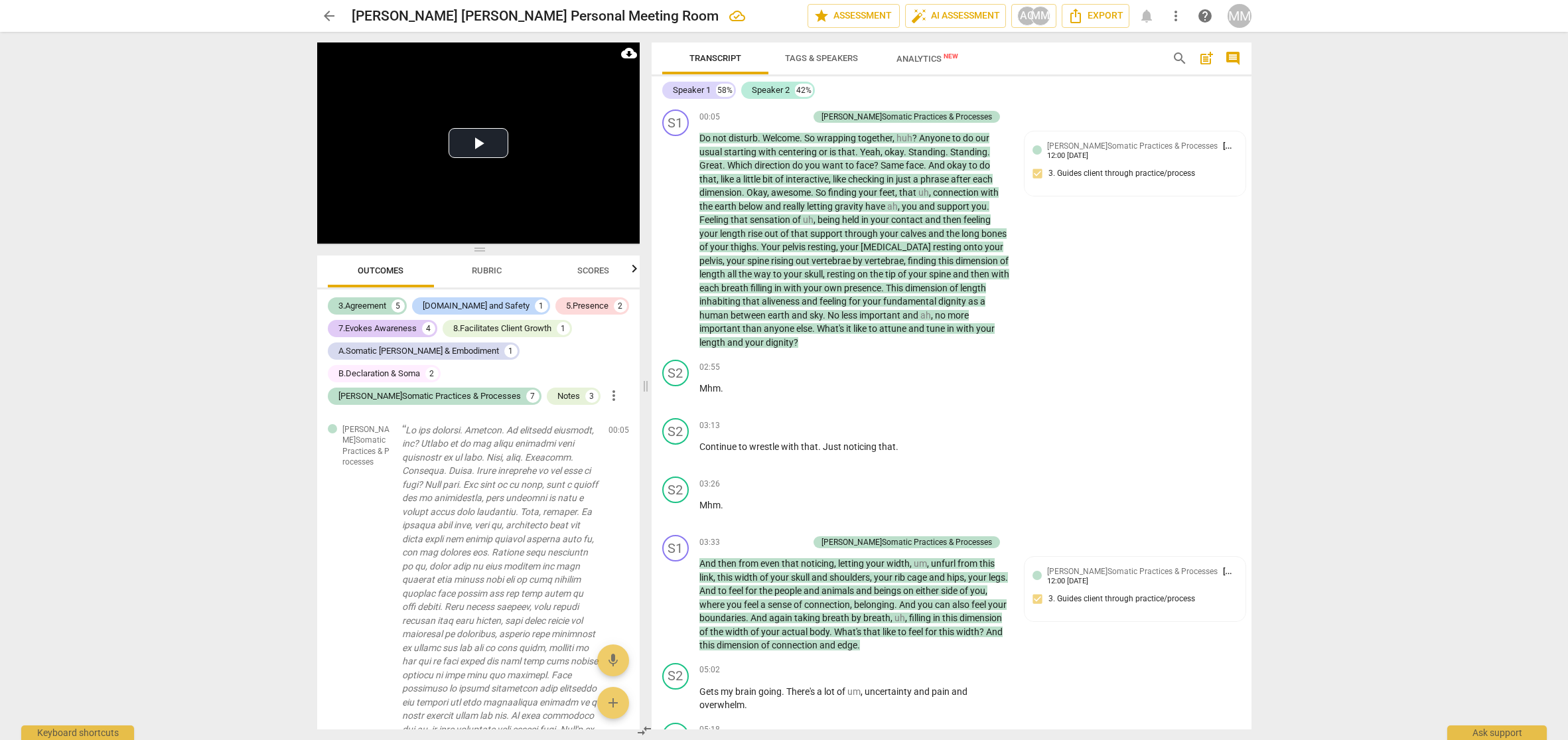
scroll to position [9328, 0]
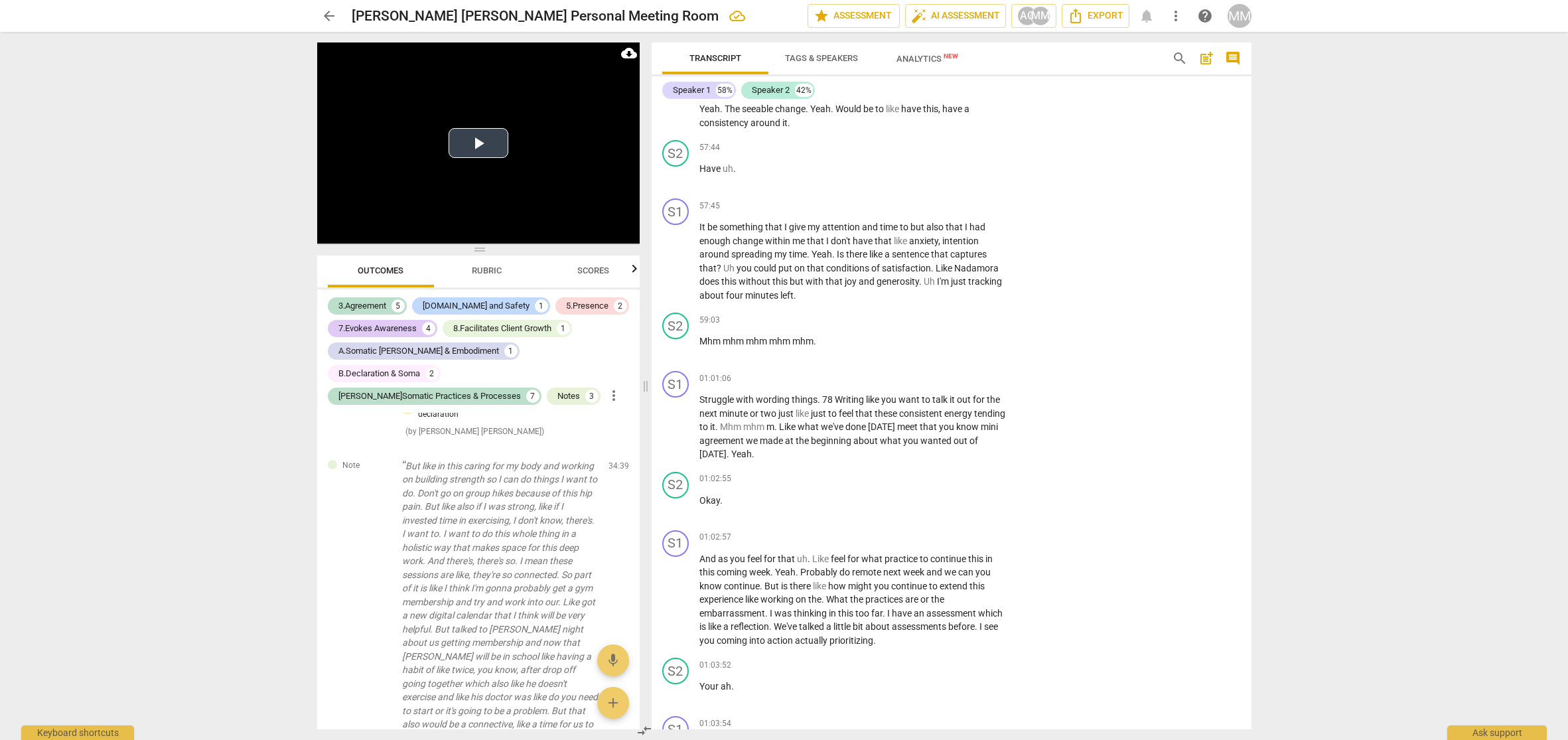
click at [461, 218] on video at bounding box center [478, 143] width 322 height 201
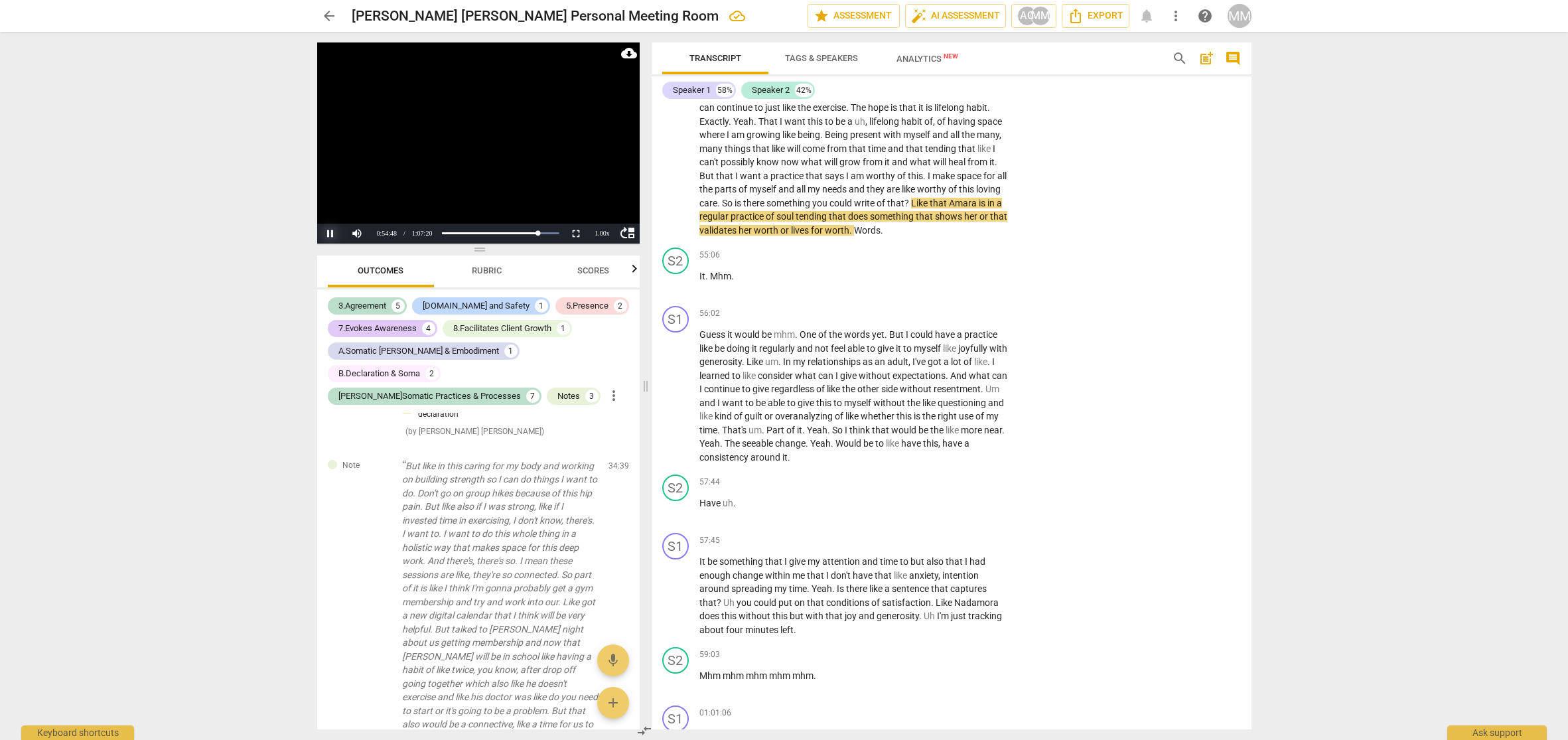
click at [328, 233] on button "Pause" at bounding box center [330, 233] width 26 height 20
click at [328, 233] on button "Play" at bounding box center [330, 233] width 26 height 20
click at [328, 233] on button "Pause" at bounding box center [330, 233] width 26 height 20
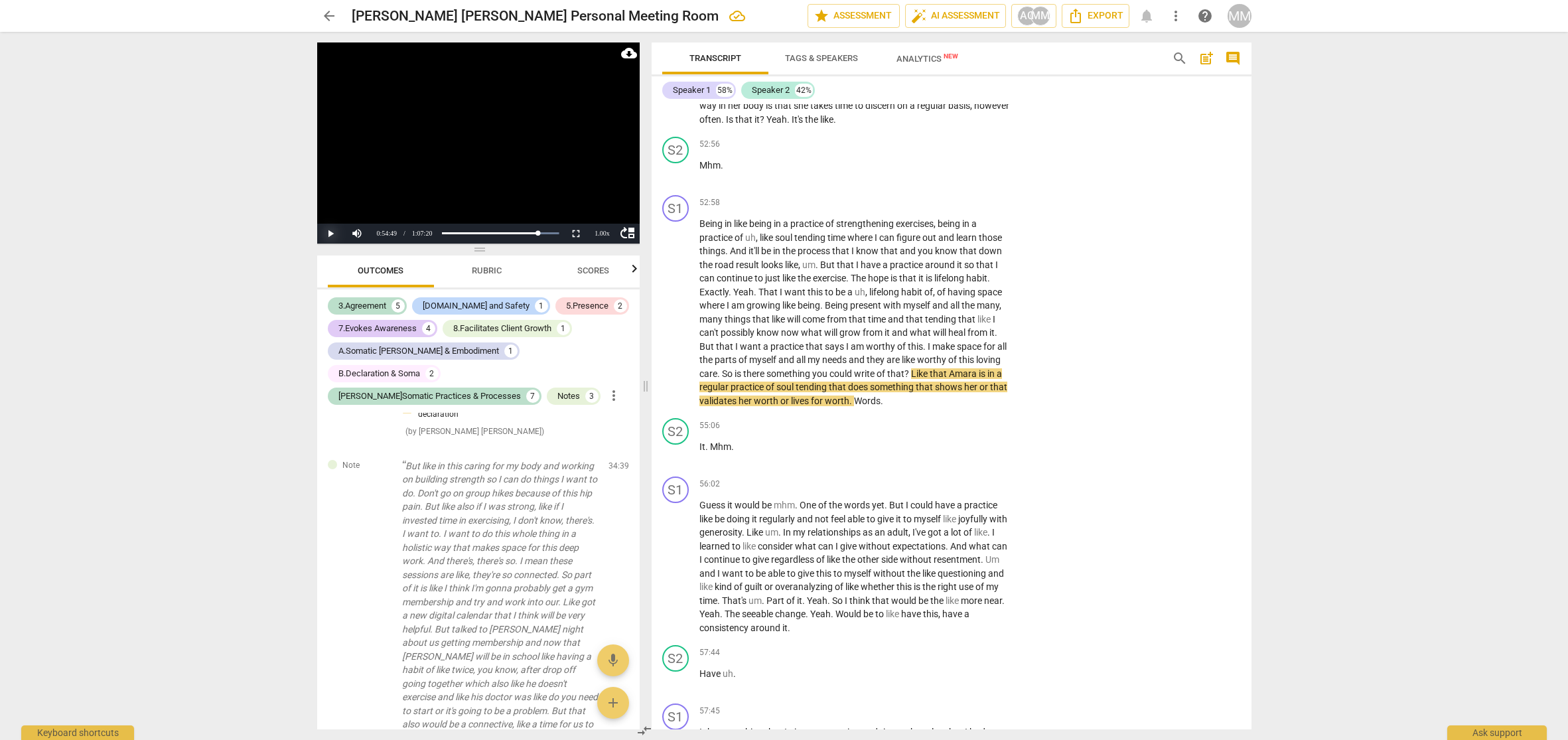
scroll to position [8800, 0]
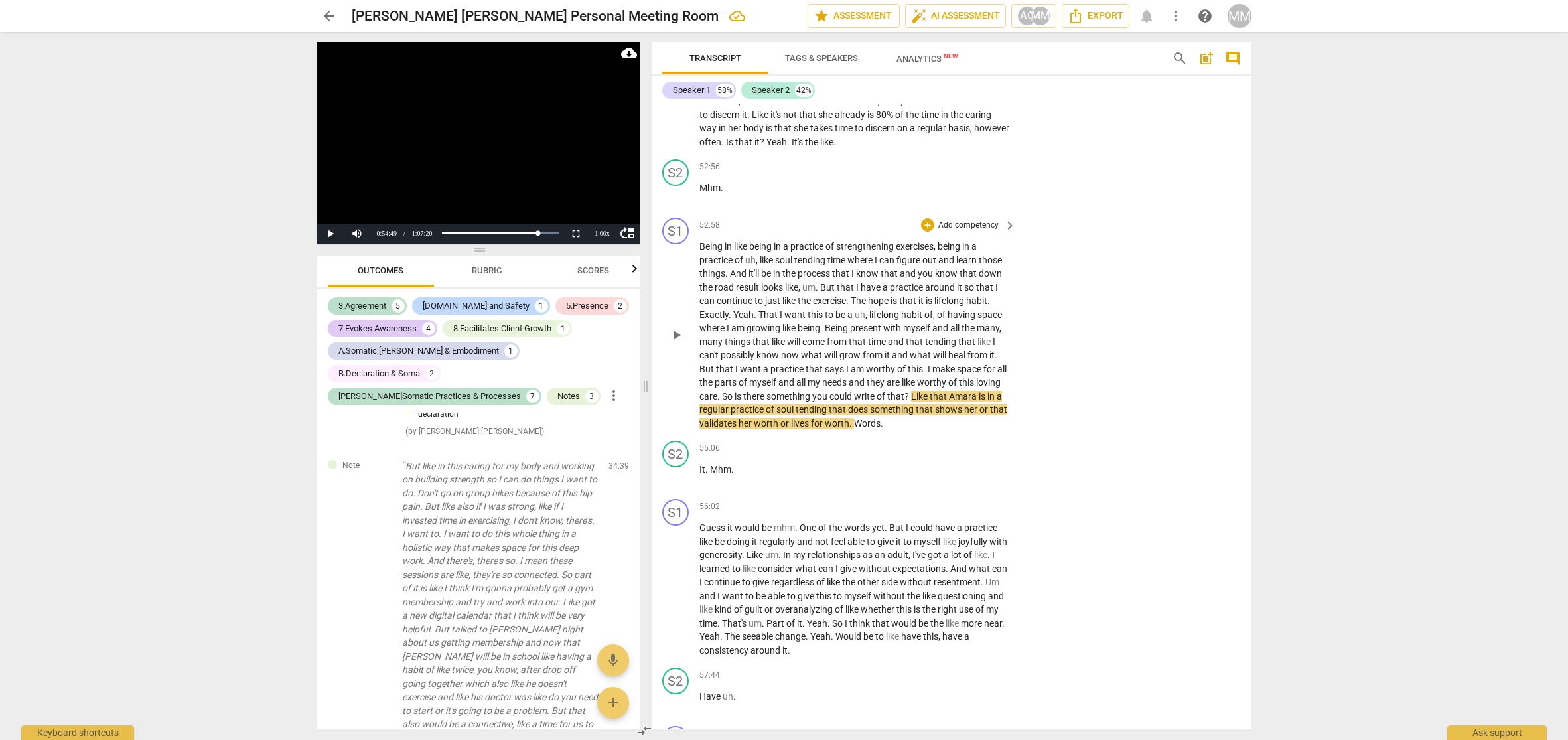
drag, startPoint x: 1358, startPoint y: 26, endPoint x: 703, endPoint y: 134, distance: 663.8
click at [703, 220] on span "52:58" at bounding box center [710, 225] width 21 height 11
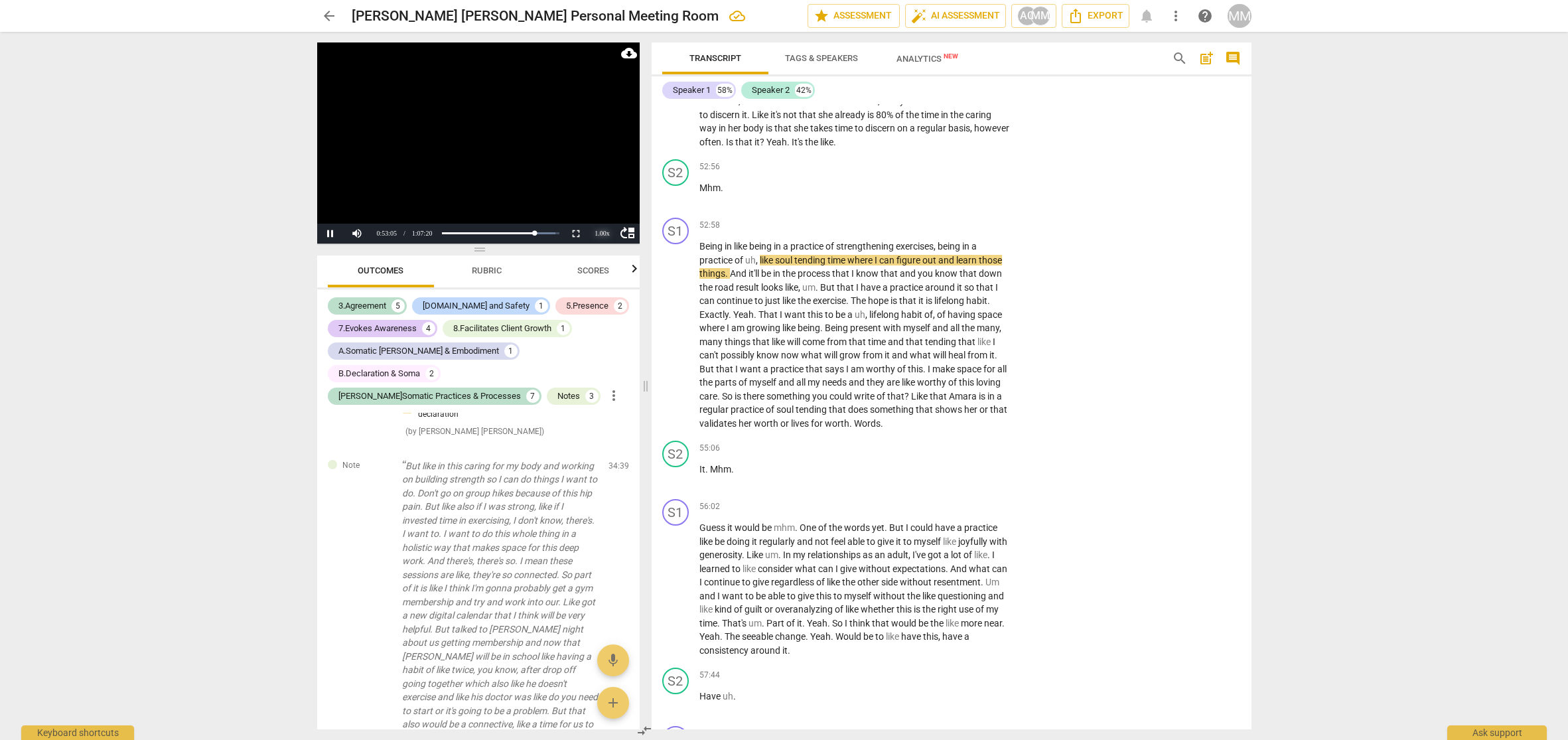
click at [603, 232] on div "1.00 x" at bounding box center [602, 233] width 26 height 20
click at [602, 216] on li "2x" at bounding box center [602, 216] width 26 height 15
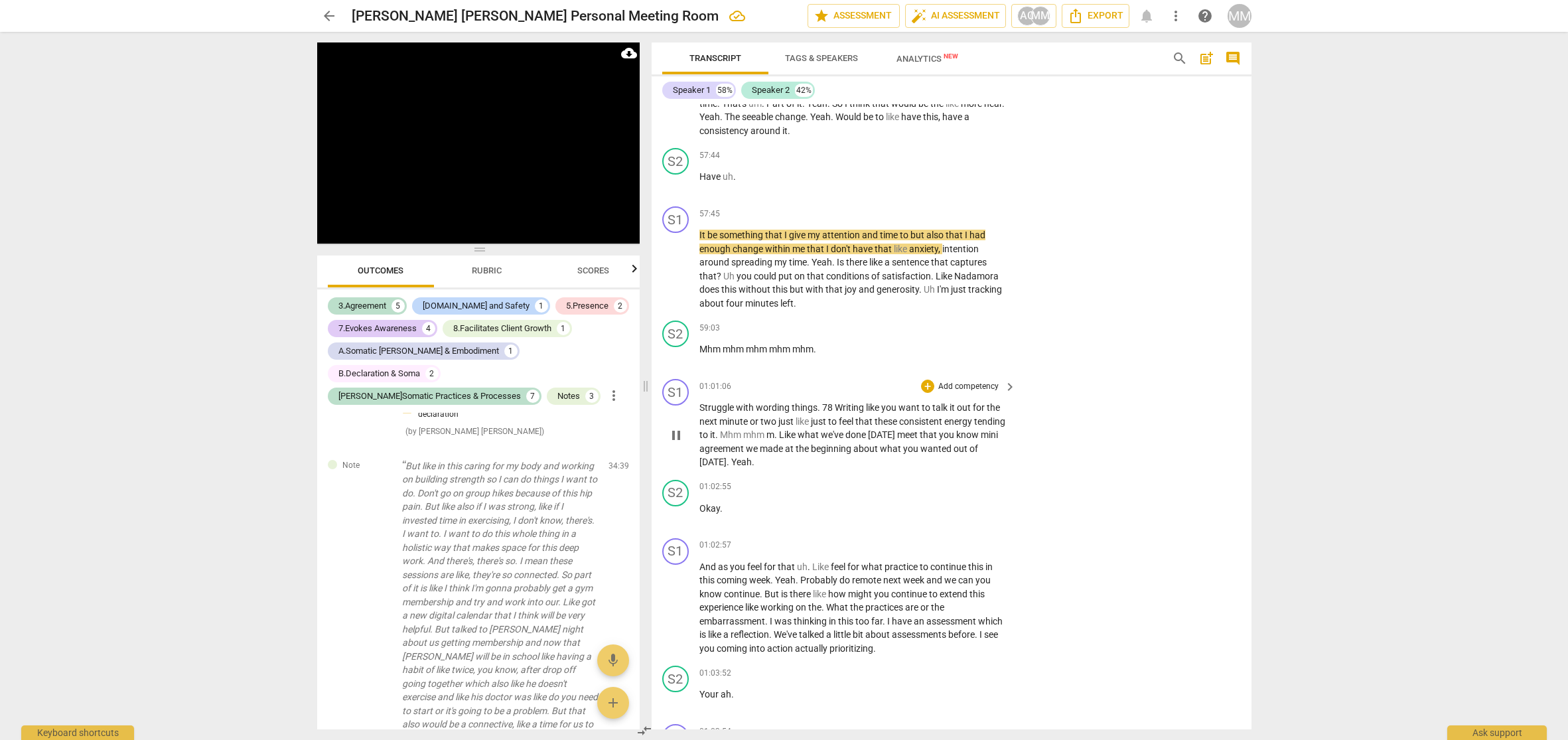
scroll to position [9320, 0]
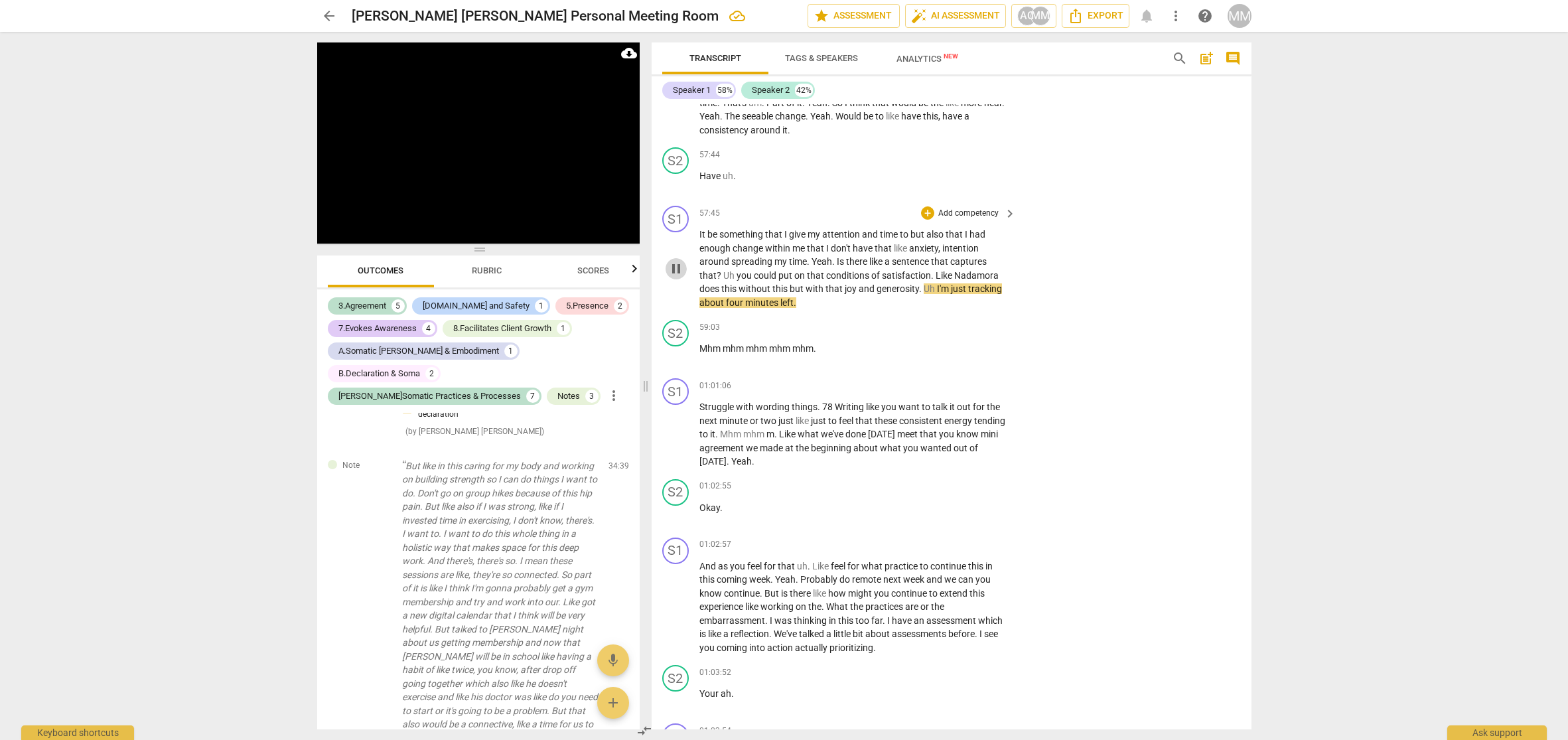
click at [675, 261] on span "pause" at bounding box center [676, 269] width 16 height 16
click at [924, 207] on div "+" at bounding box center [927, 213] width 13 height 13
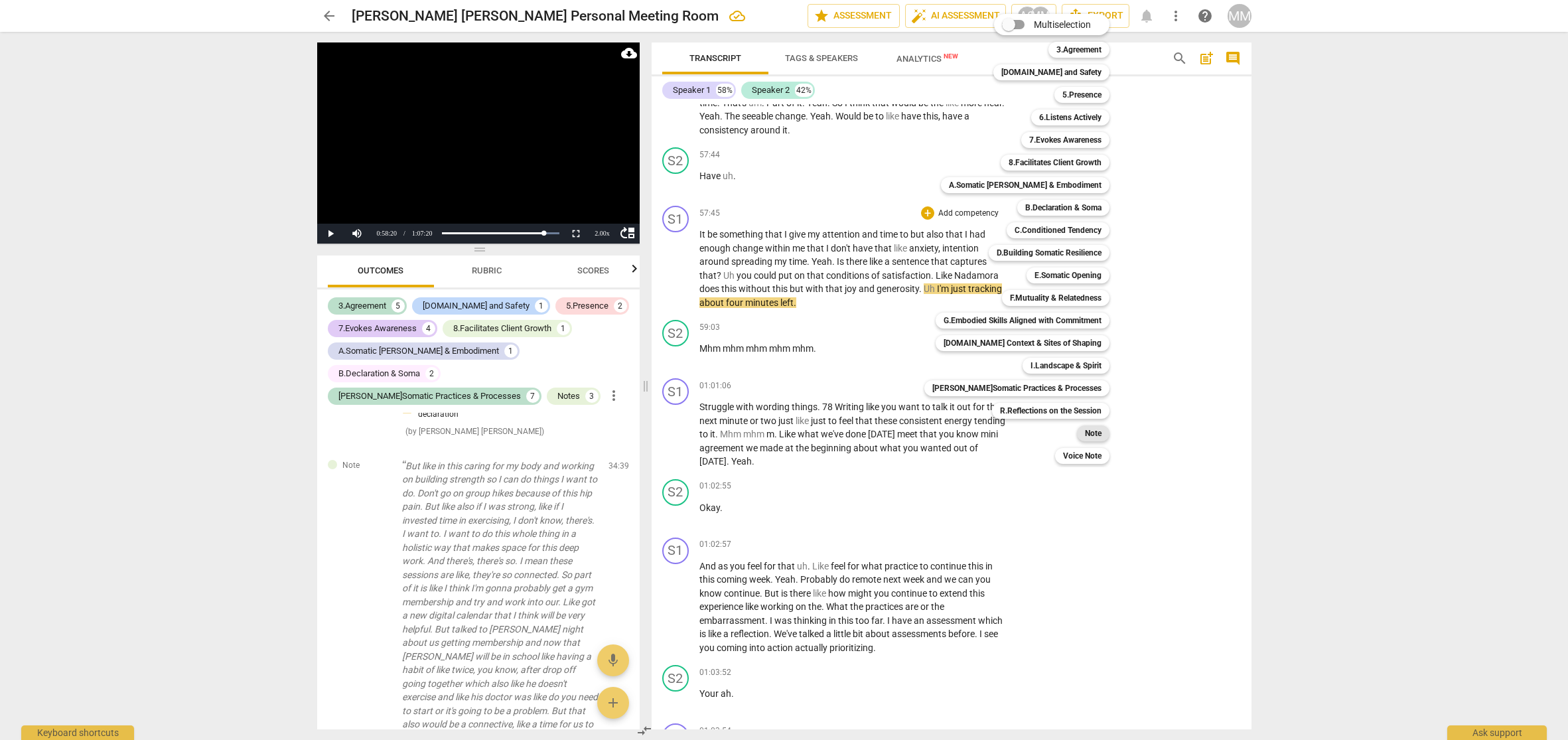
click at [1085, 434] on b "Note" at bounding box center [1093, 434] width 17 height 16
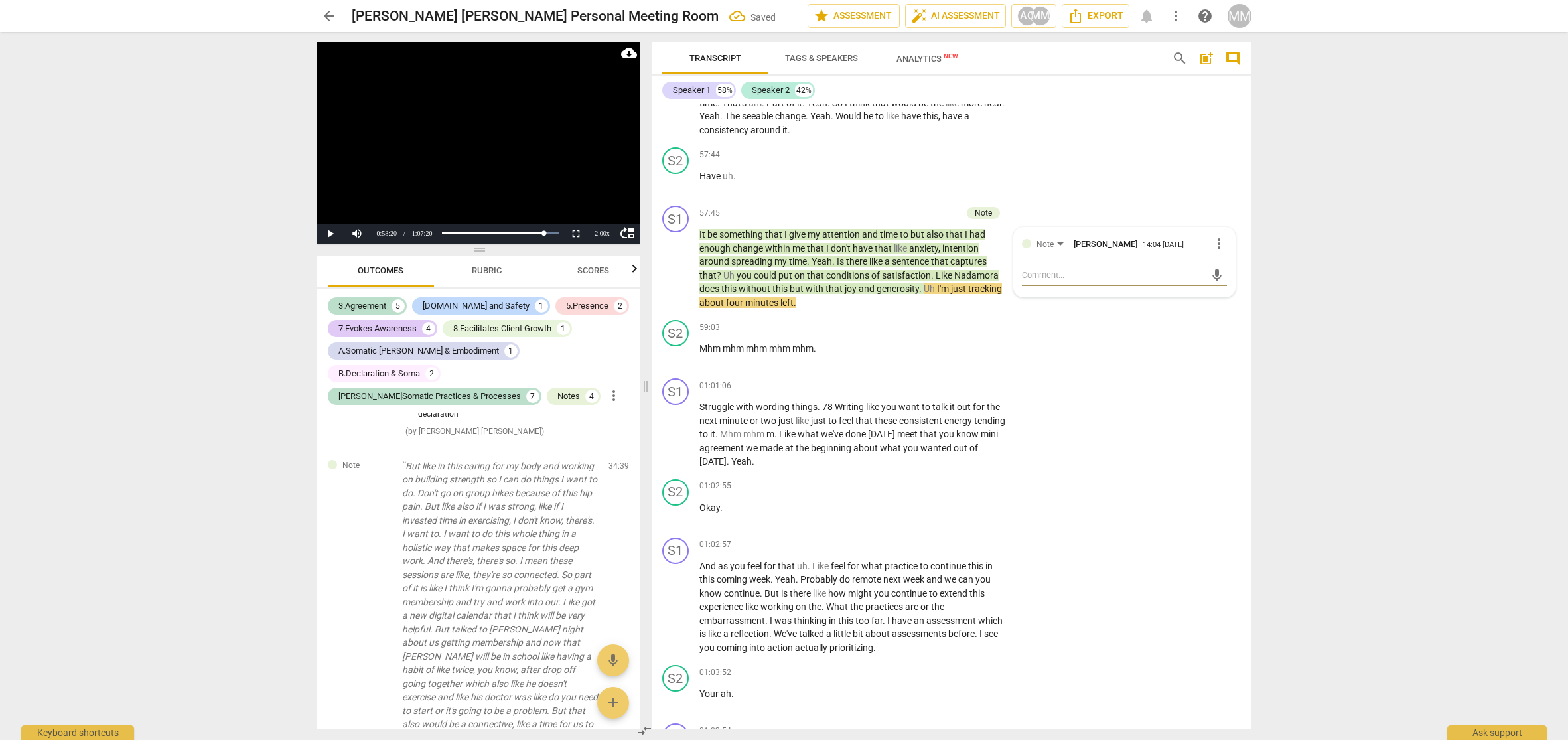
scroll to position [3855, 0]
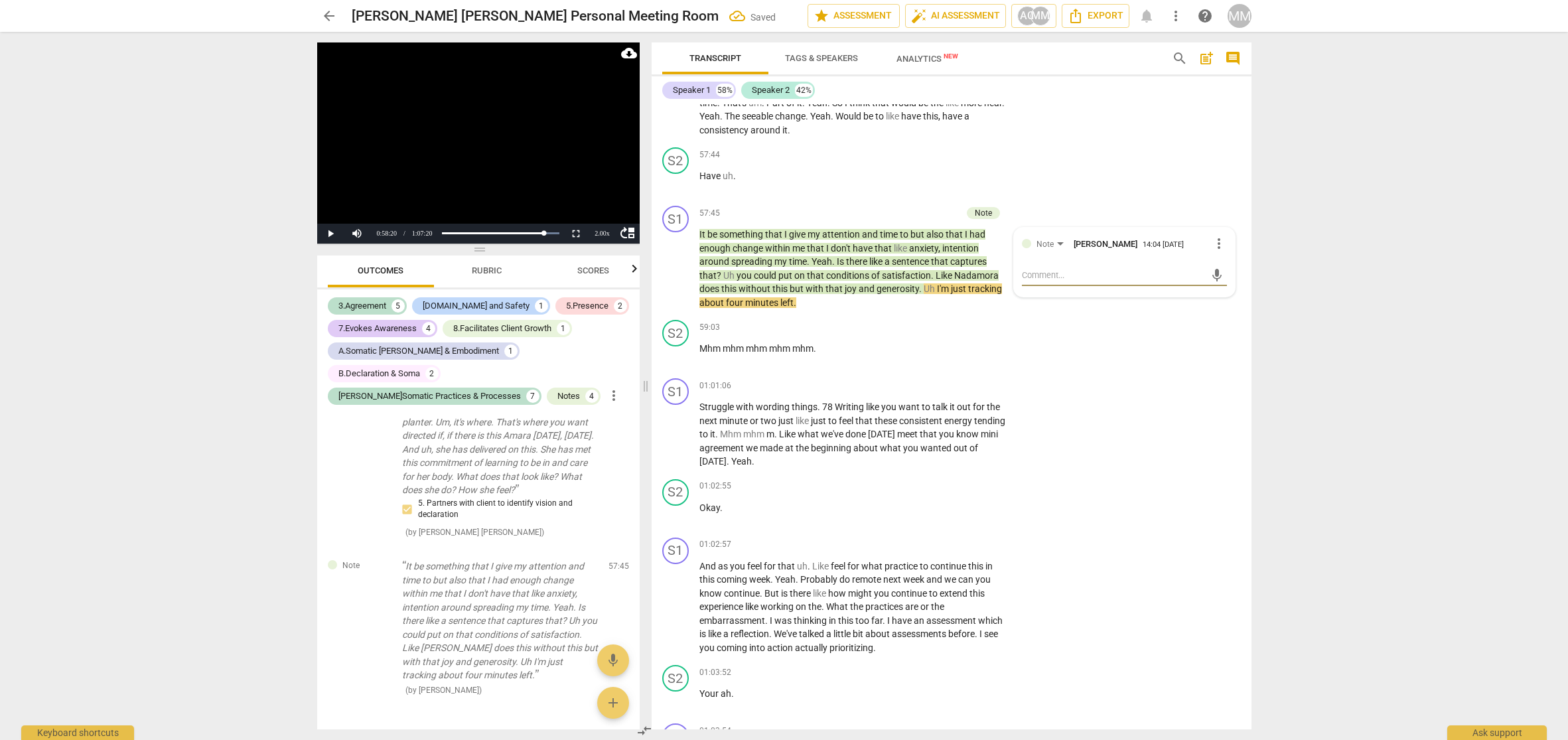
type textarea "Y"
type textarea "Yo"
type textarea "You"
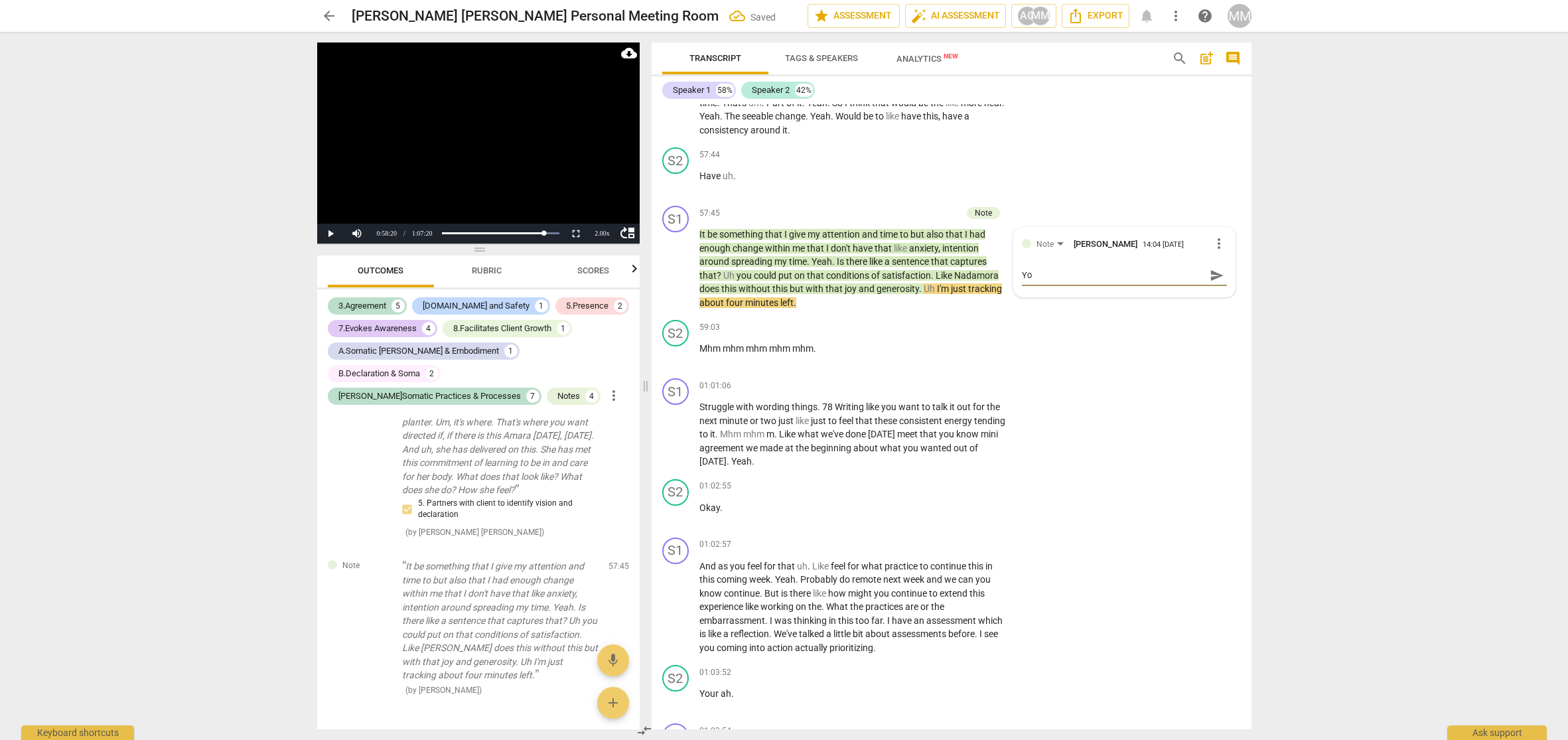
type textarea "You"
type textarea "Your"
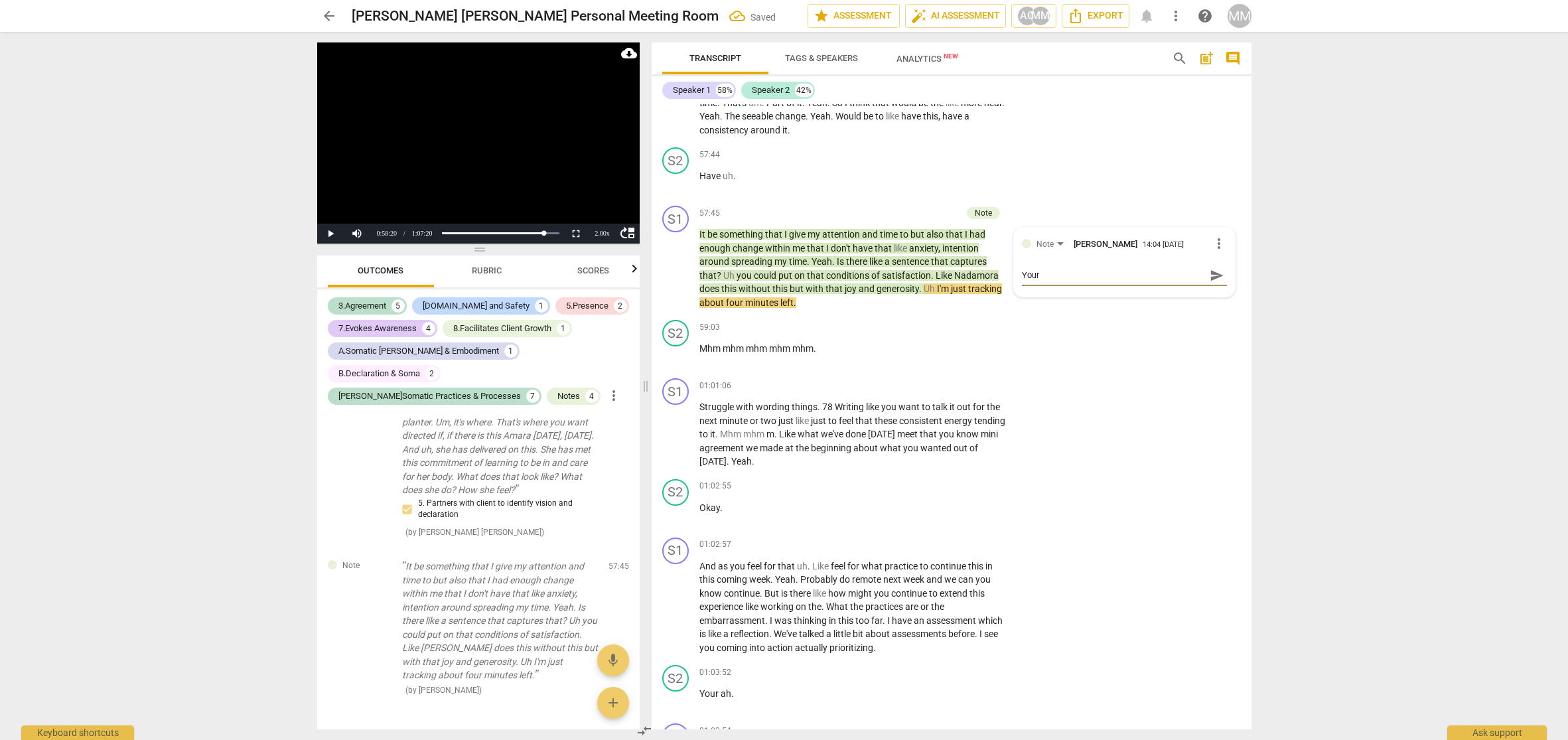
type textarea "Your o"
type textarea "Your on"
type textarea "Your one"
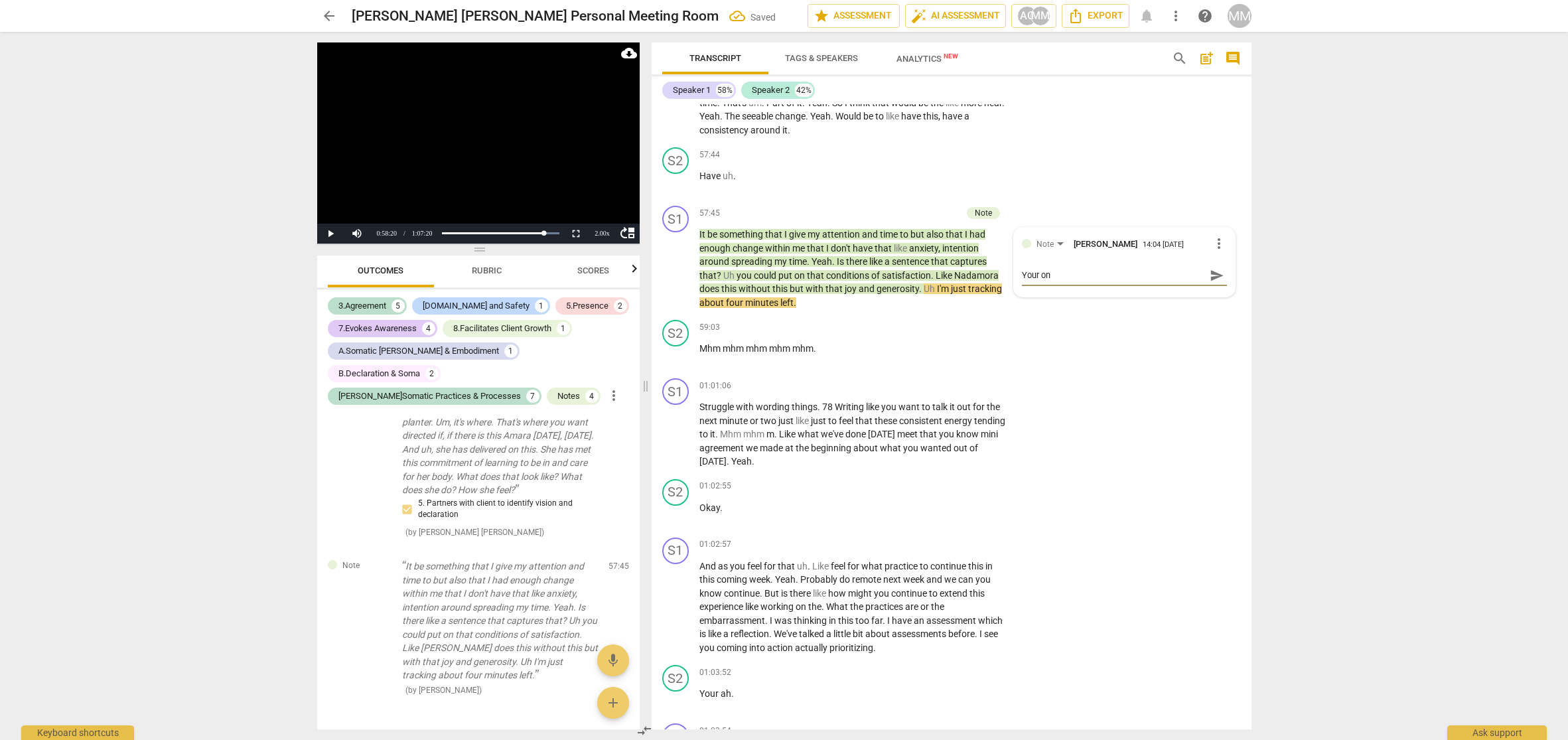
type textarea "Your one"
type textarea "Your one q"
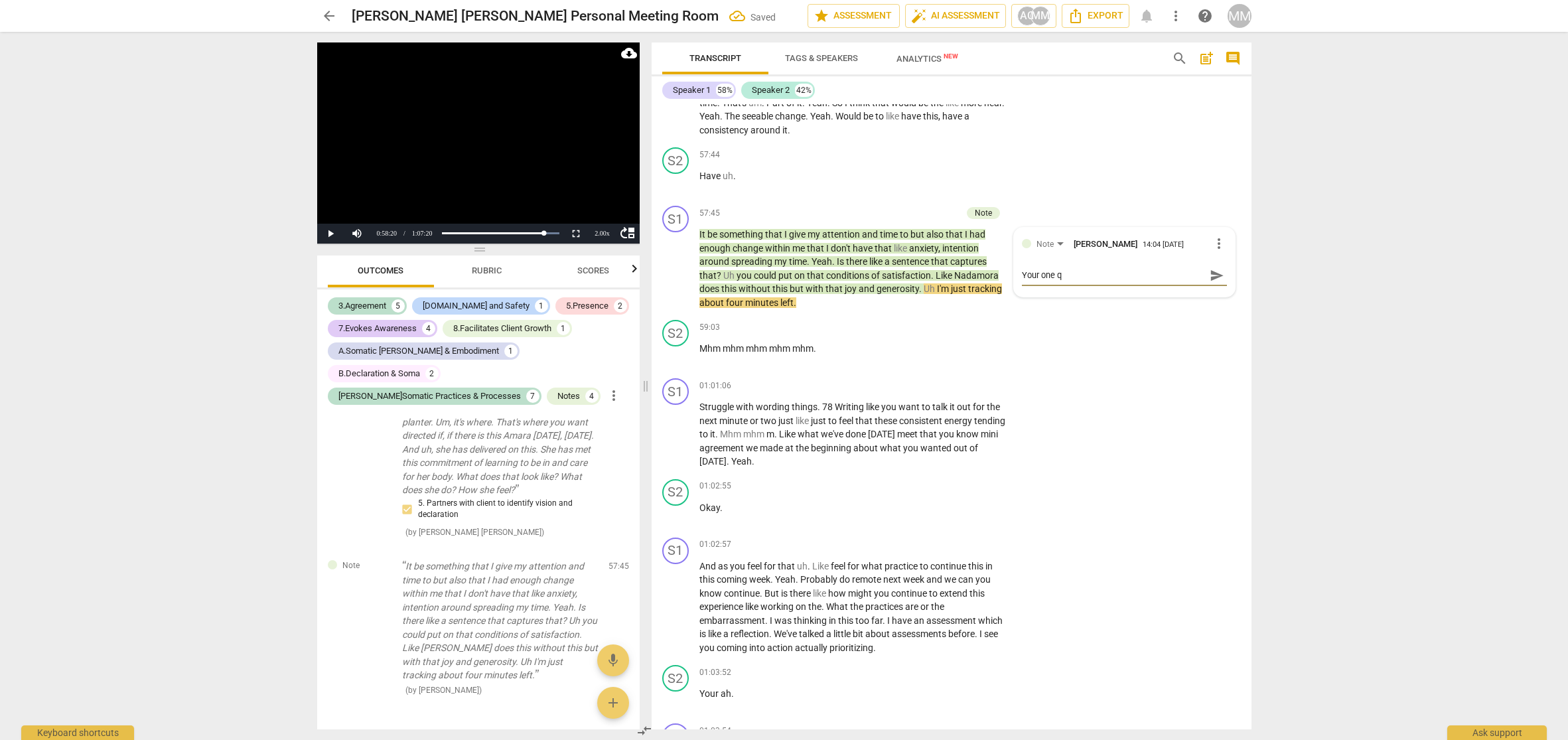
type textarea "Your one qu"
type textarea "Your one que"
type textarea "Your one ques"
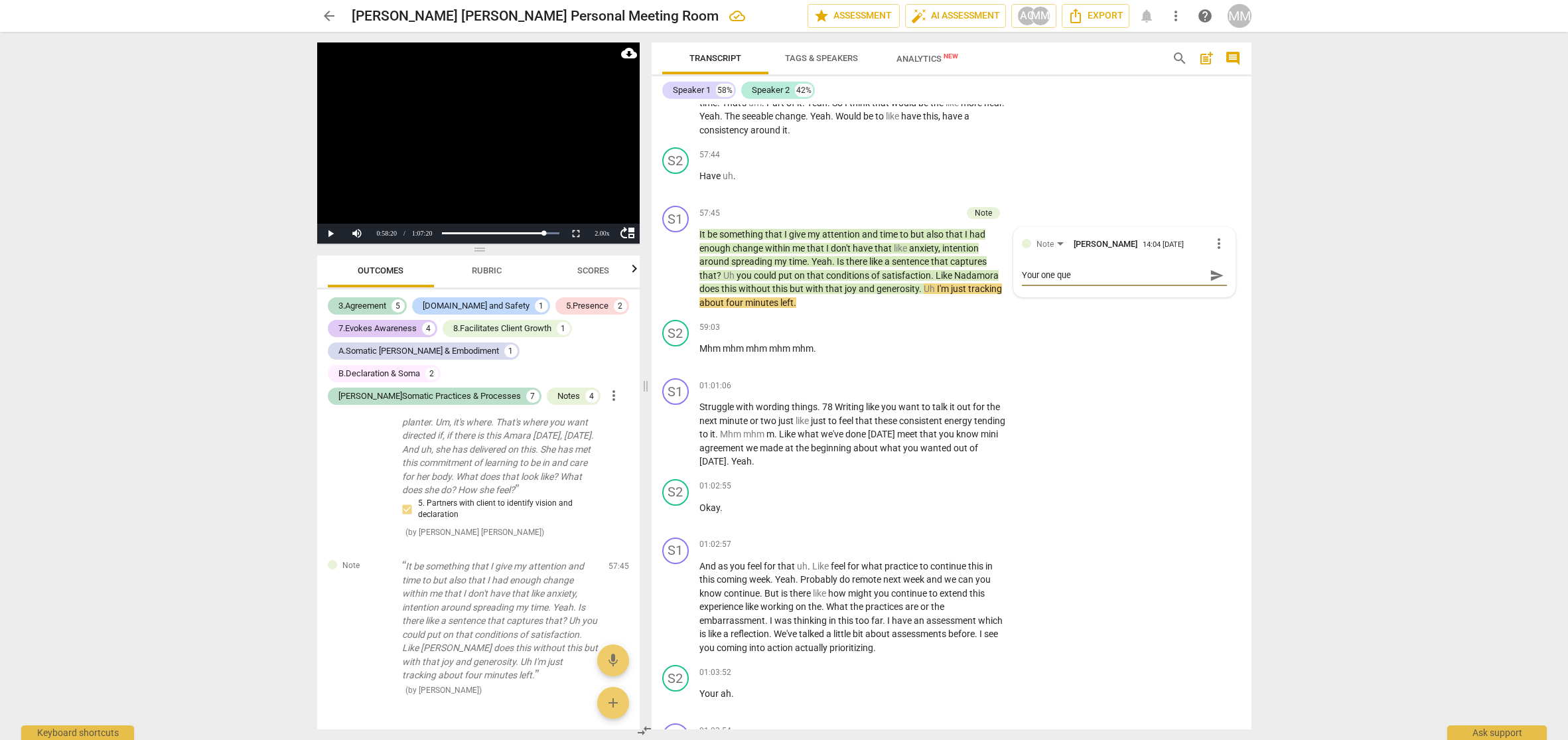
type textarea "Your one ques"
type textarea "Your one quest"
type textarea "Your one questi"
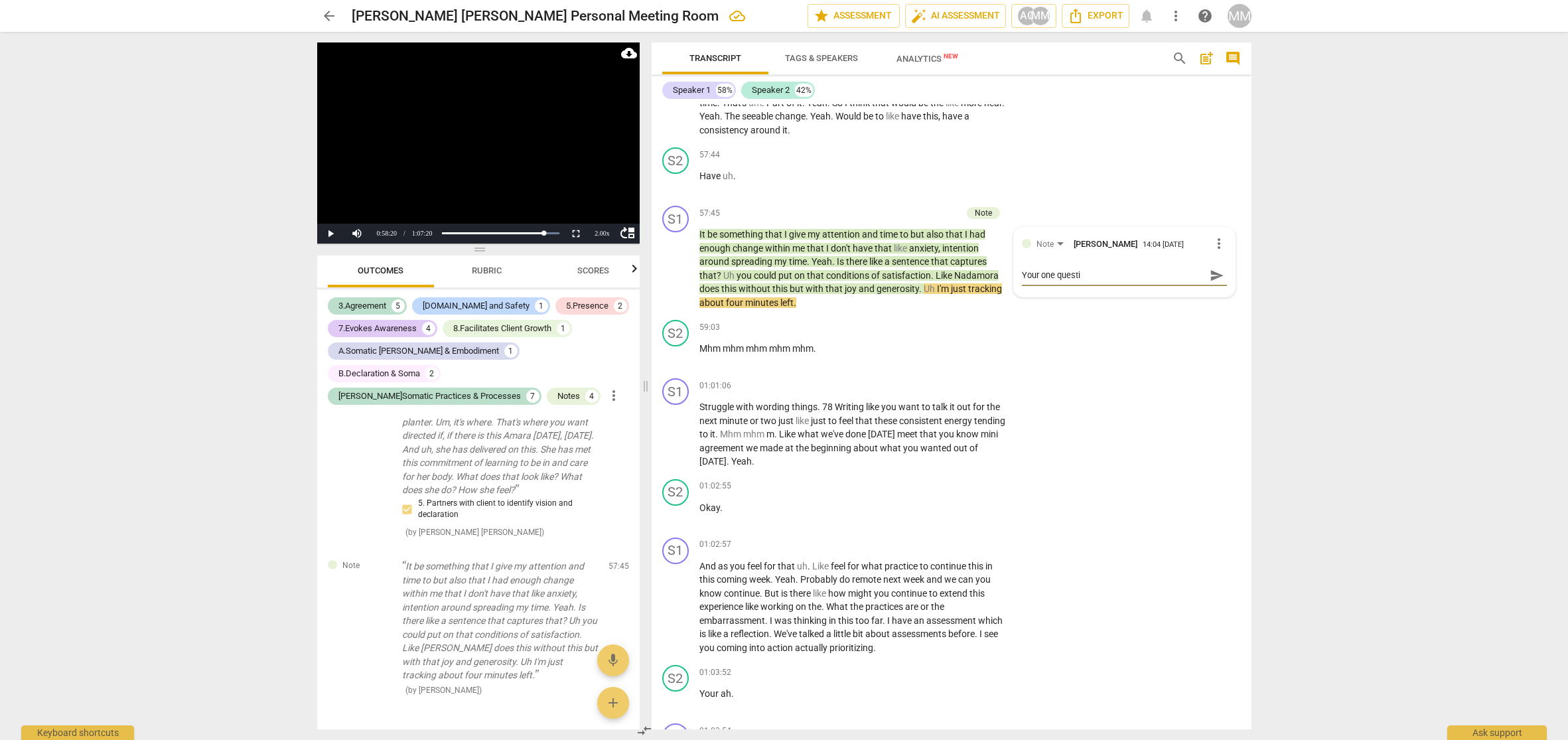
type textarea "Your one questio"
type textarea "Your one question"
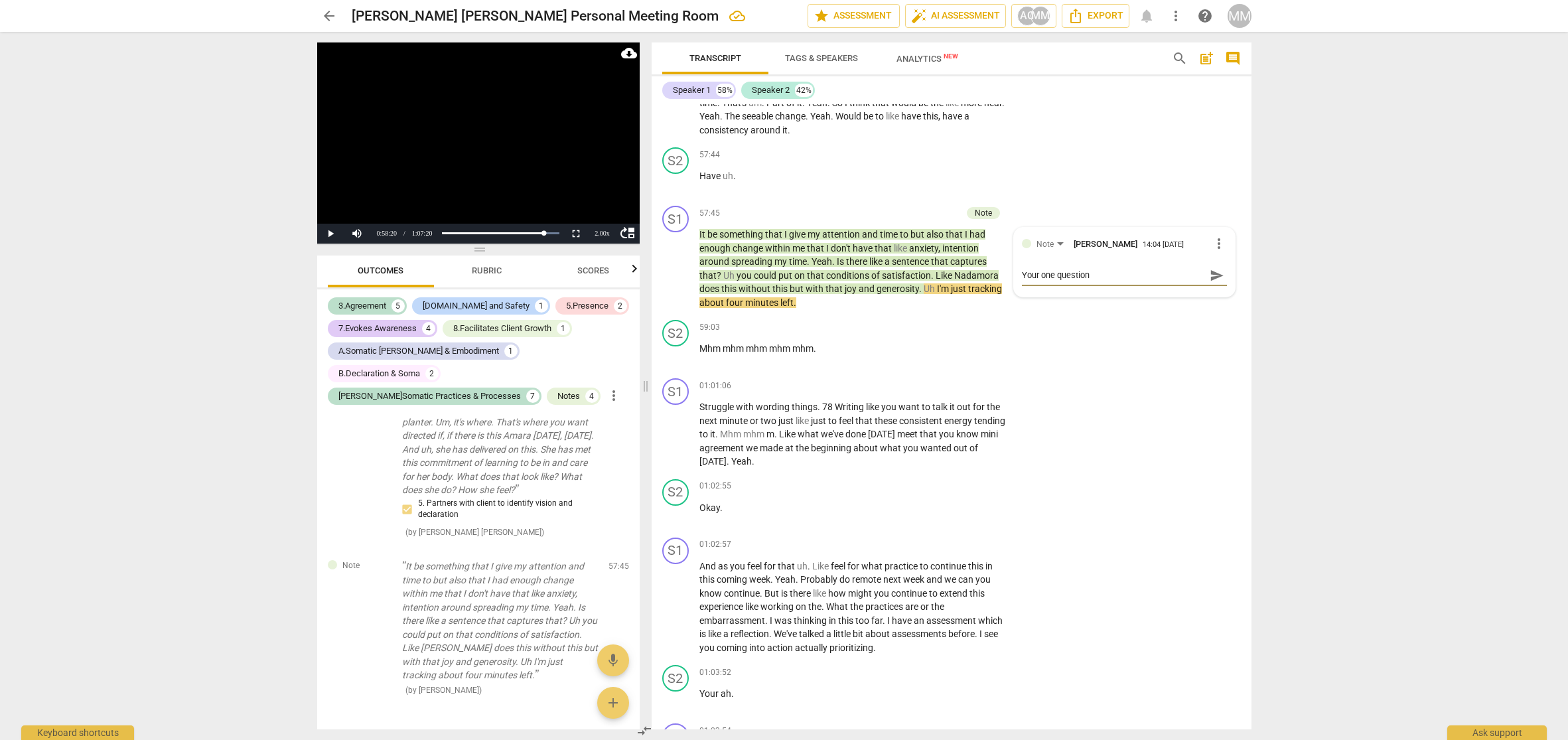
type textarea "Your one question"
type textarea "Your one question w"
type textarea "Your one question wa"
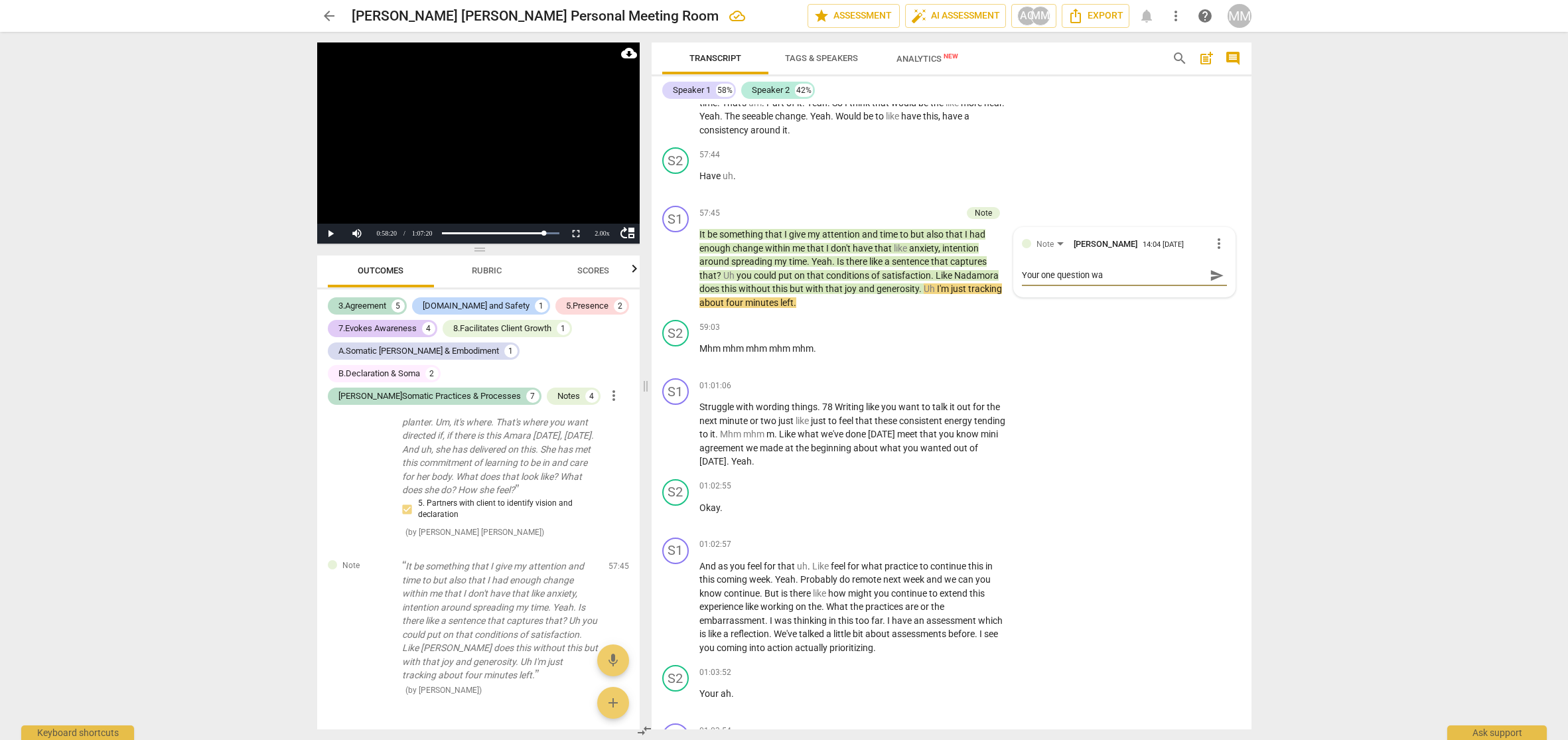
type textarea "Your one question was"
type textarea "Your one question was j"
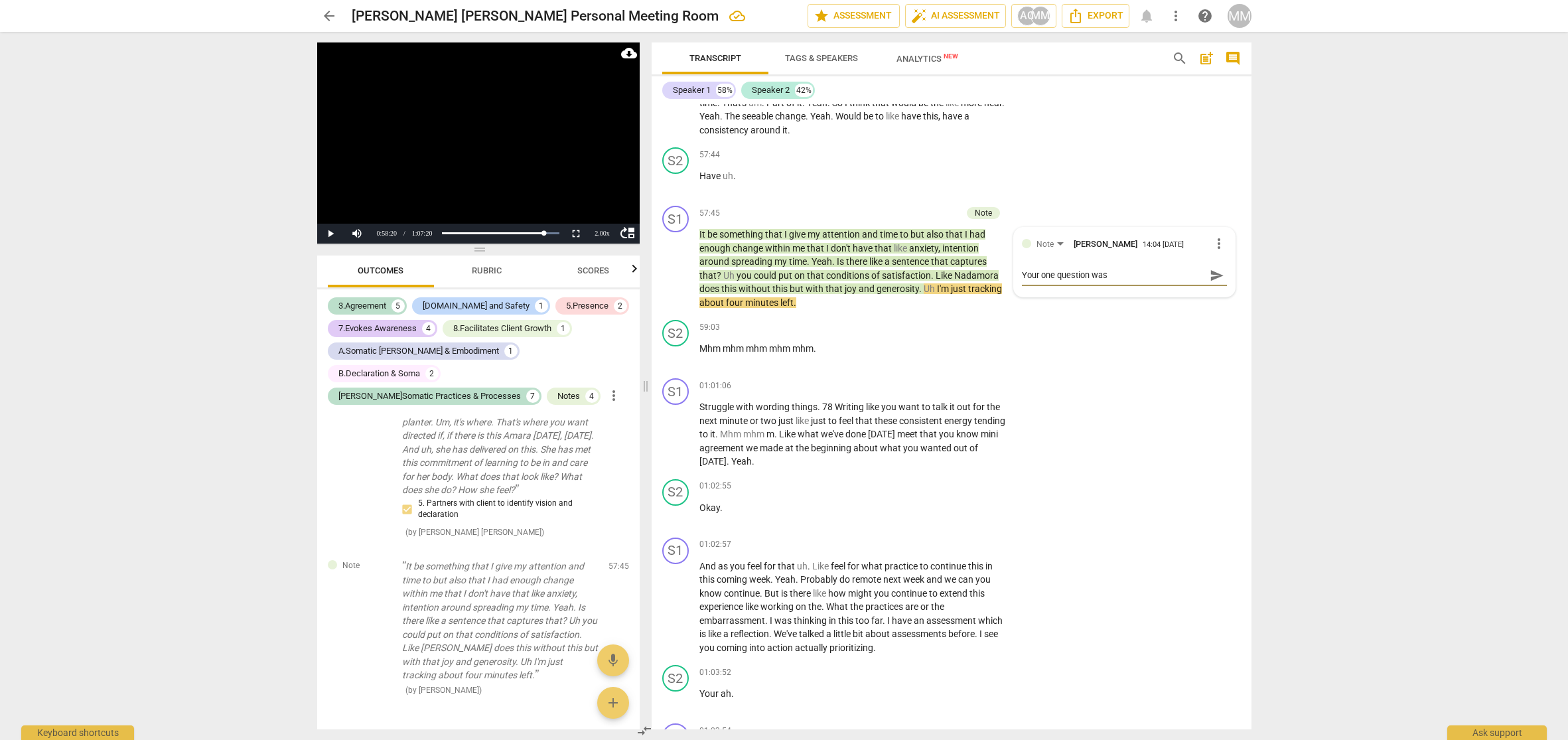
type textarea "Your one question was j"
type textarea "Your one question was ju"
type textarea "Your one question was jus"
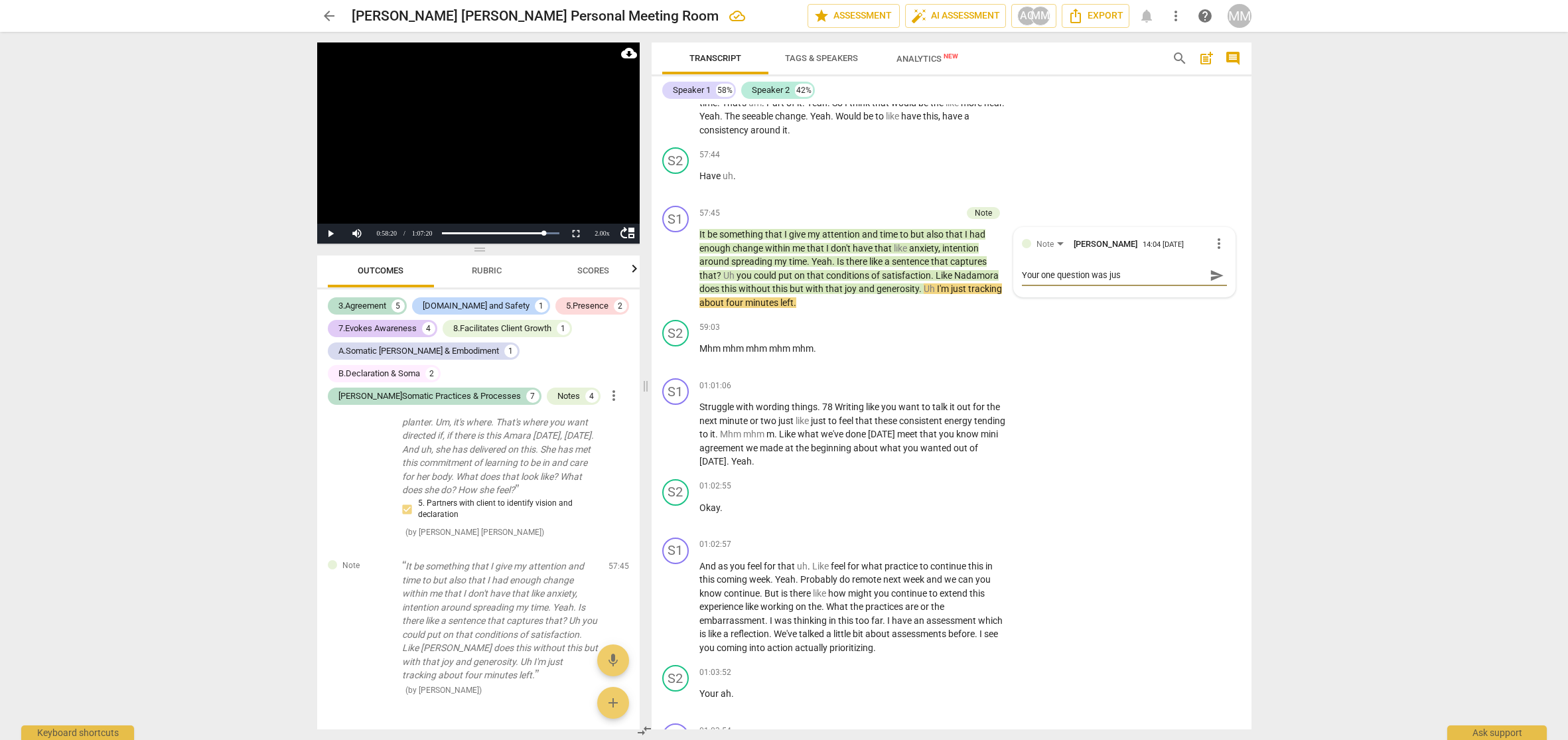
type textarea "Your one question was just"
type textarea "Your one question was just f"
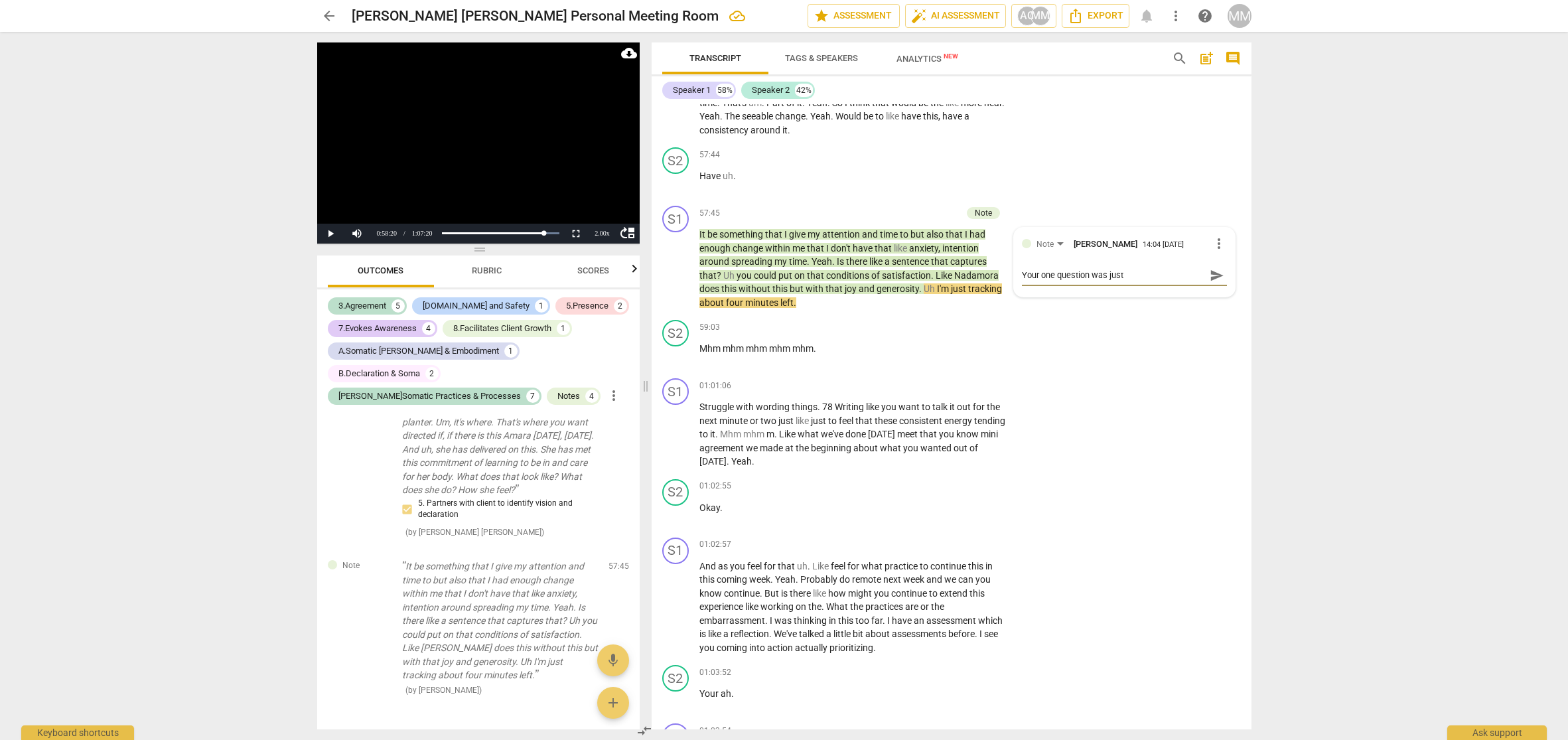
type textarea "Your one question was just f"
type textarea "Your one question was just fi"
type textarea "Your one question was just fin"
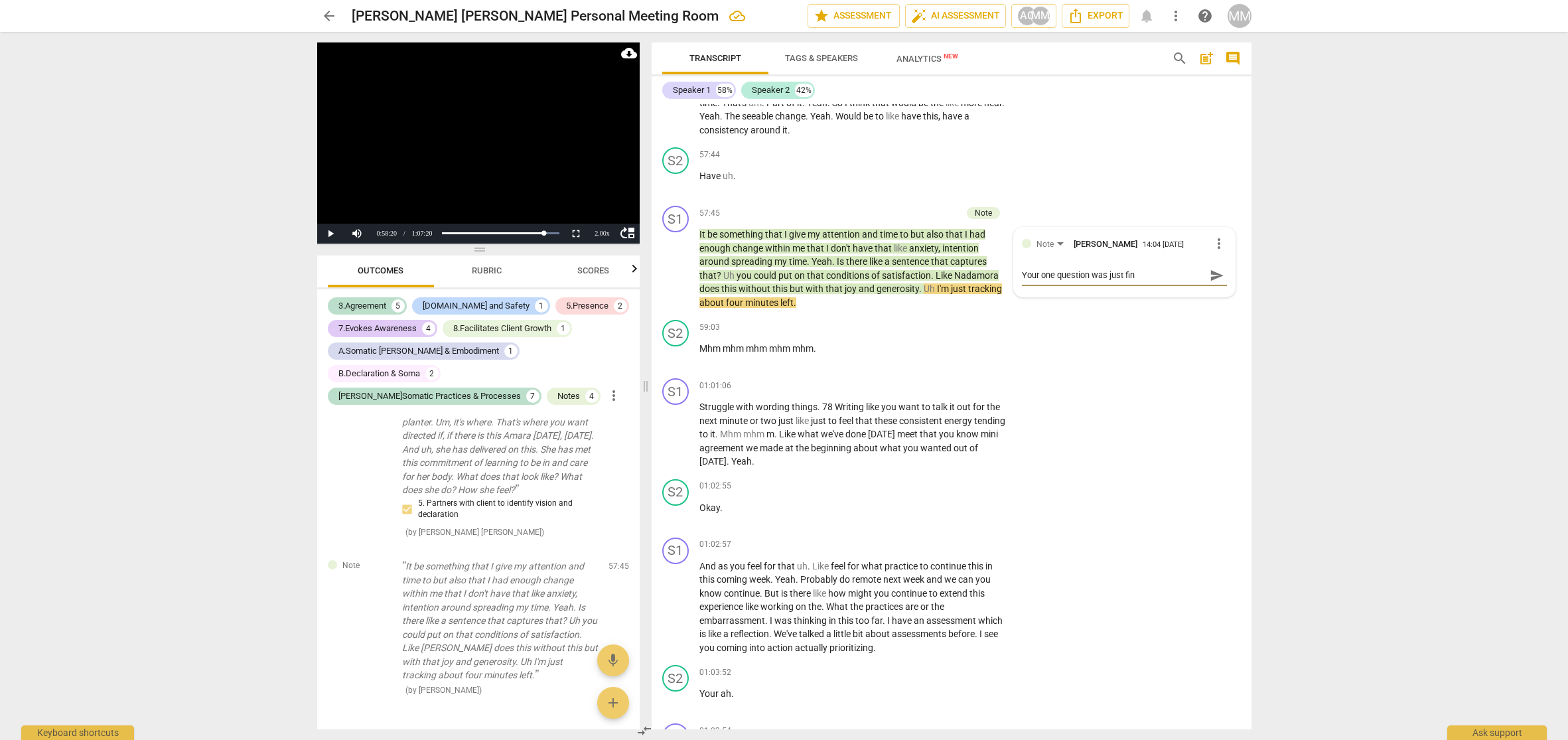
type textarea "Your one question was just fine"
type textarea "Your one question was just fine -"
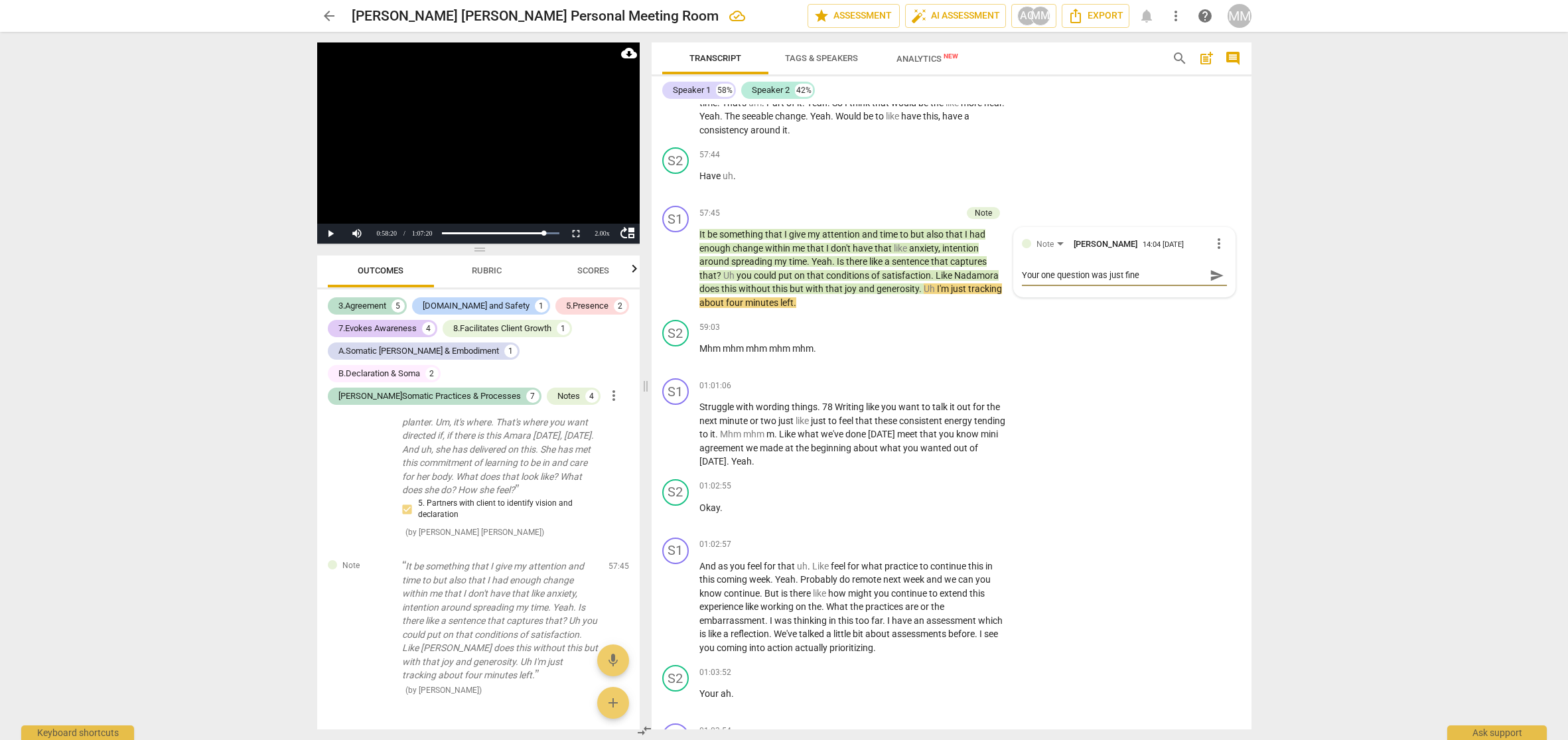
type textarea "Your one question was just fine -"
type textarea "Your one question was just fine - ""
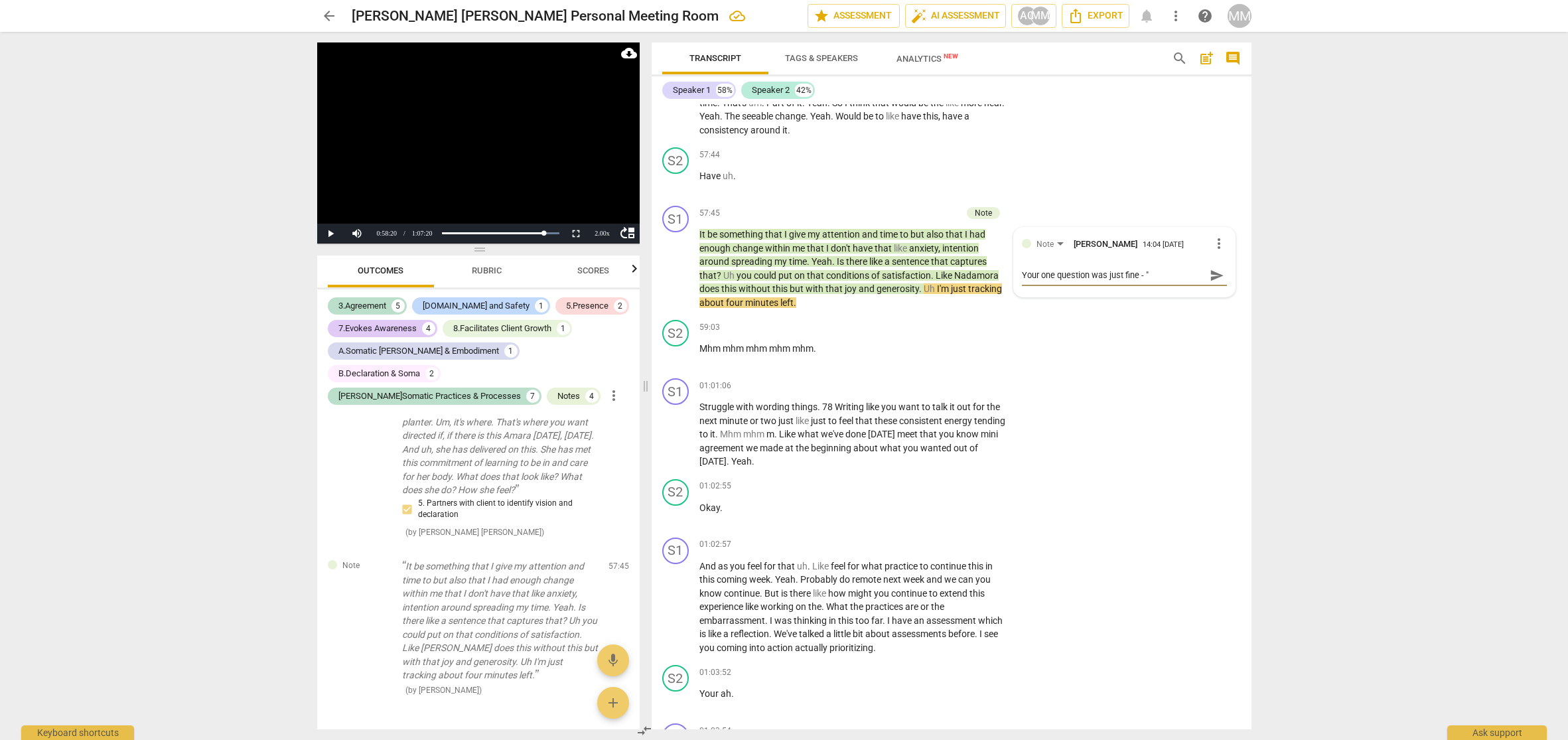
type textarea "Your one question was just fine - "I"
type textarea "Your one question was just fine - "Is"
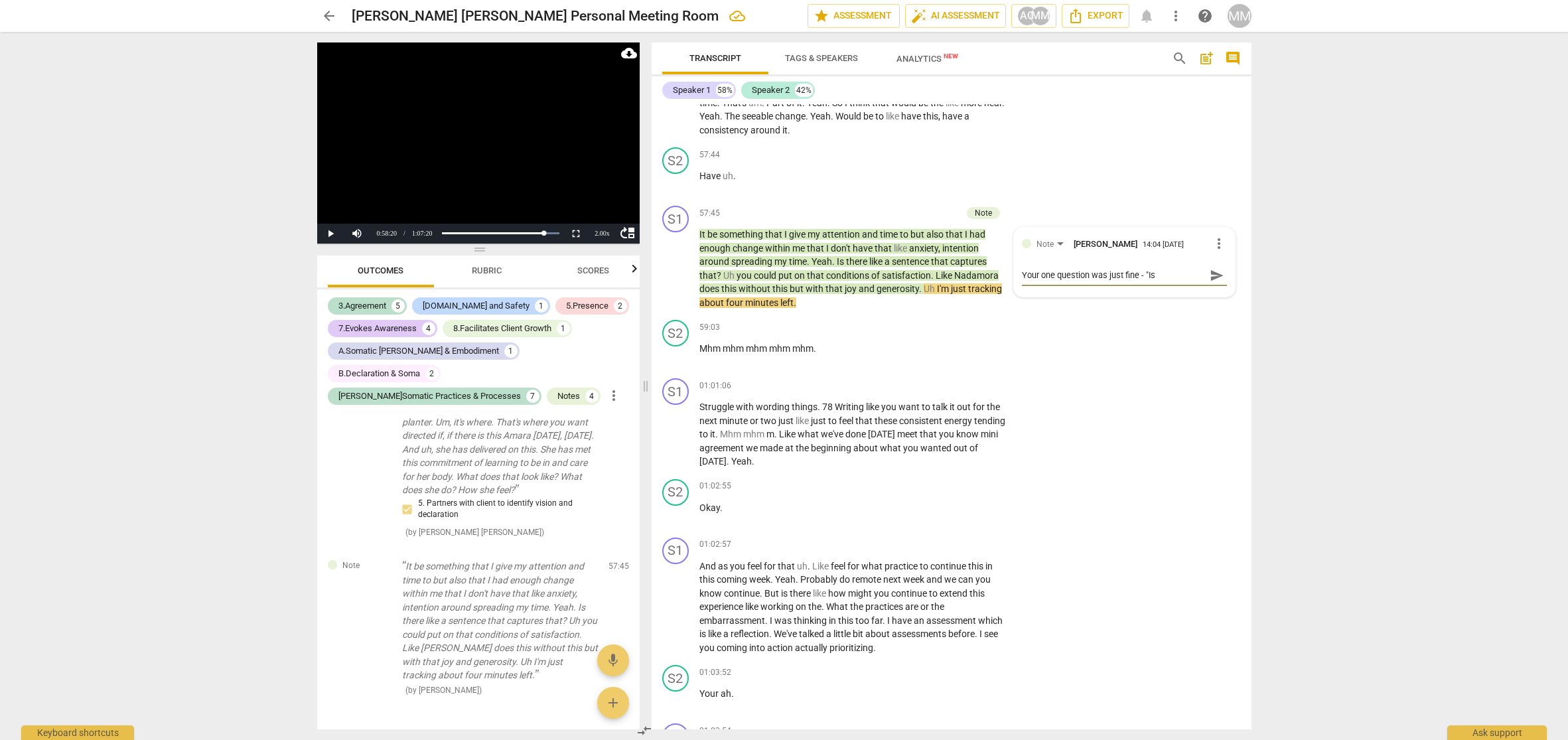
type textarea "Your one question was just fine - "Is"
type textarea "Your one question was just fine - "Is t"
type textarea "Your one question was just fine - "Is th"
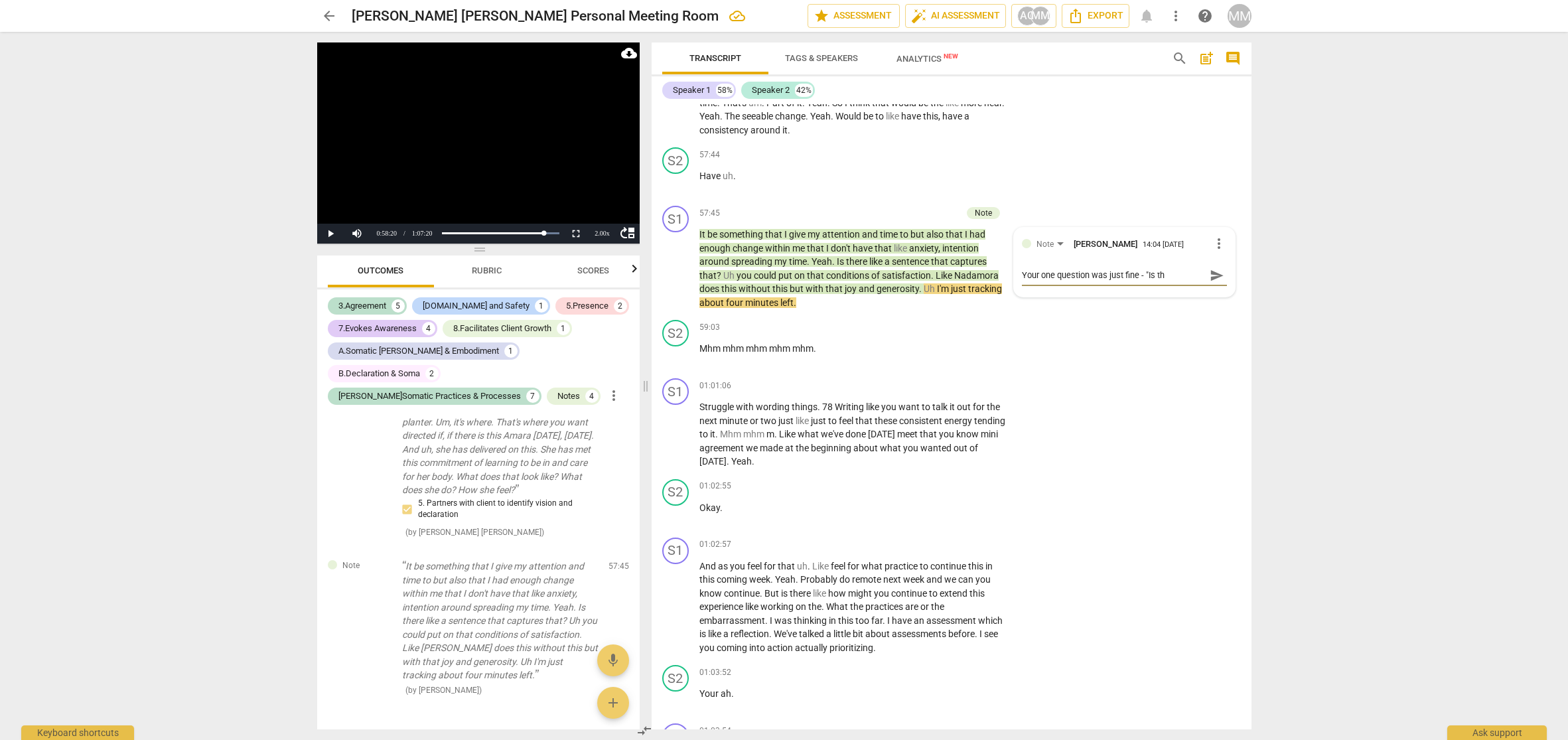
type textarea "Your one question was just fine - "Is the"
type textarea "Your one question was just fine - "Is ther"
type textarea "Your one question was just fine - "Is there"
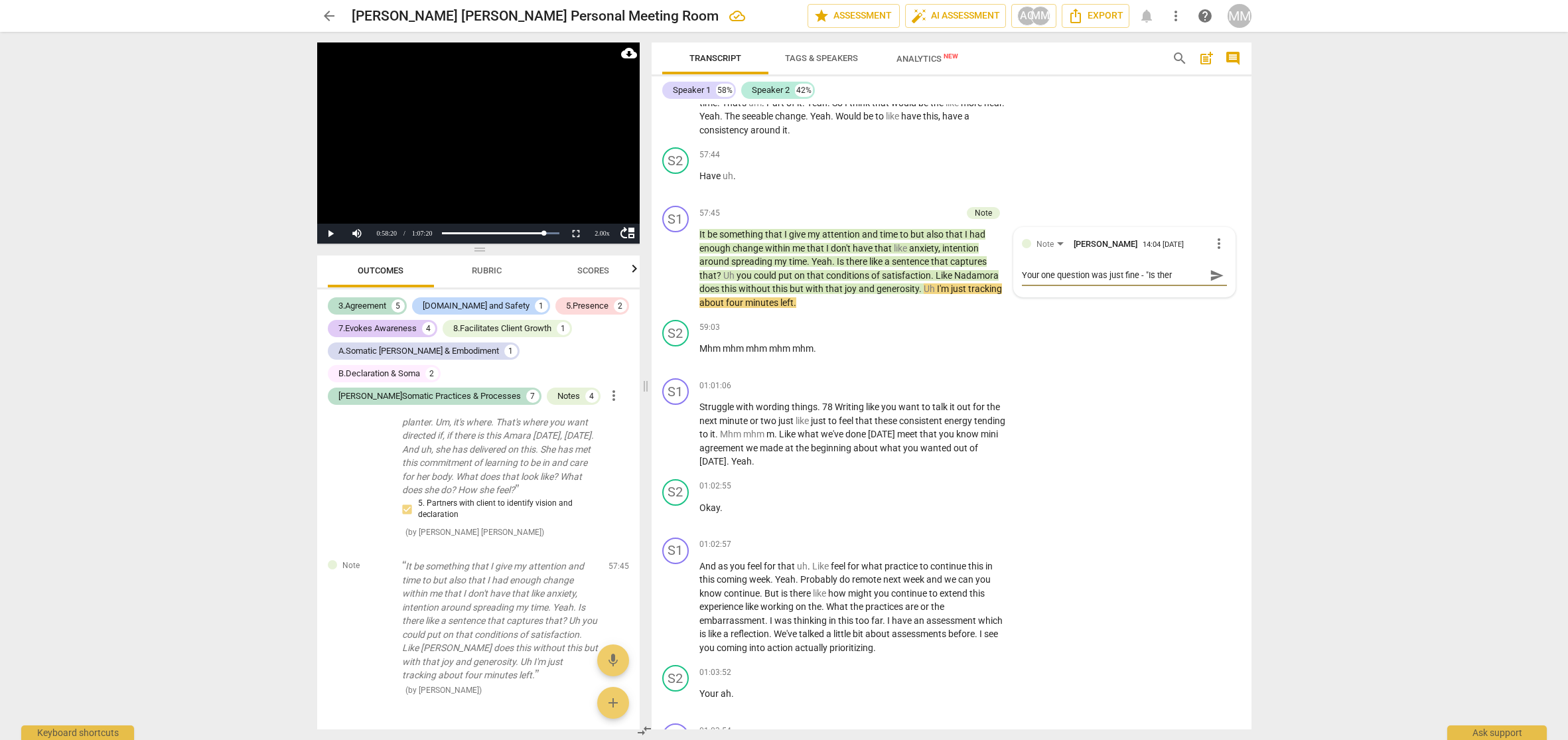
type textarea "Your one question was just fine - "Is there"
type textarea "Your one question was just fine - "Is there a"
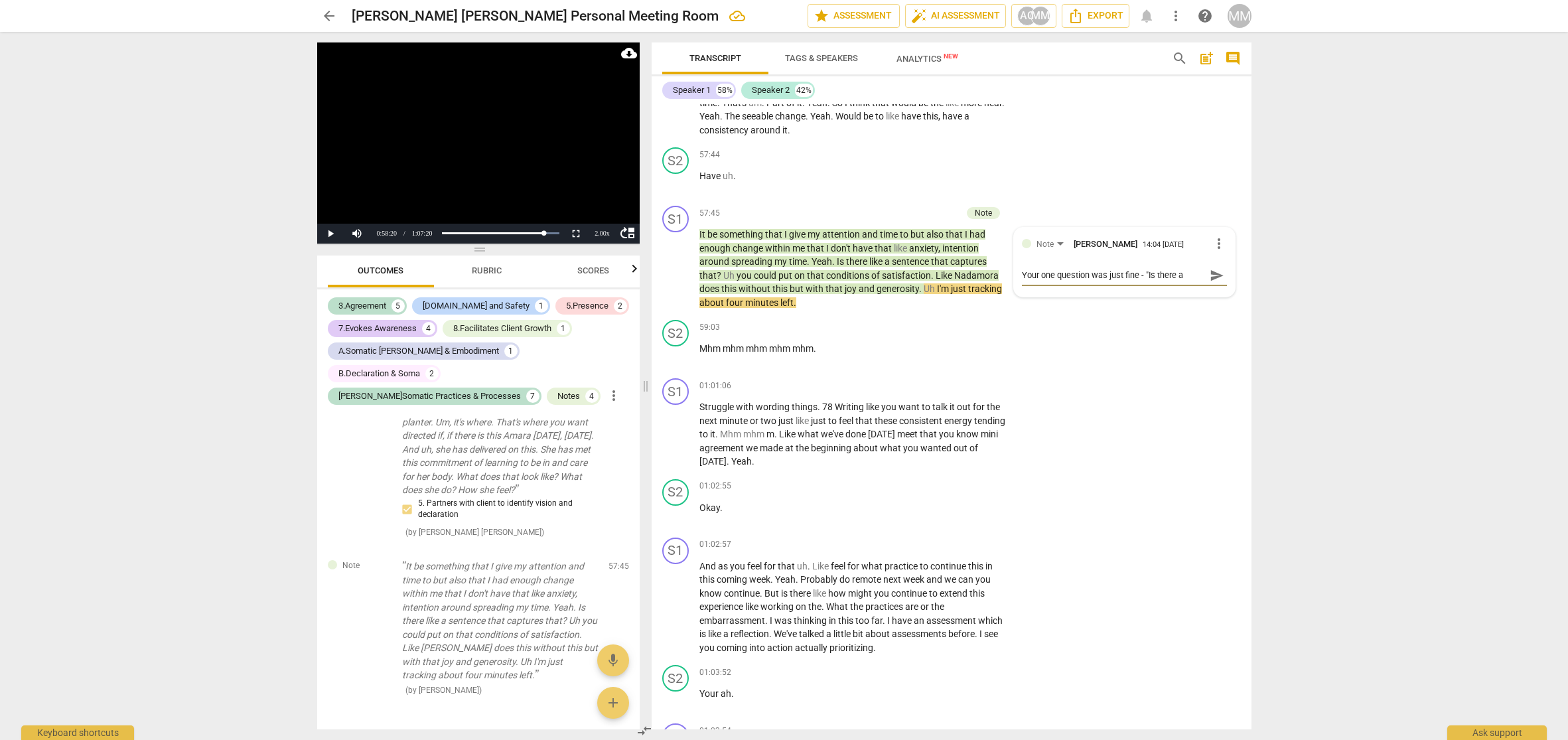
type textarea "Your one question was just fine - "Is there a"
type textarea "Your one question was just fine - "Is there a s"
type textarea "Your one question was just fine - "Is there a se"
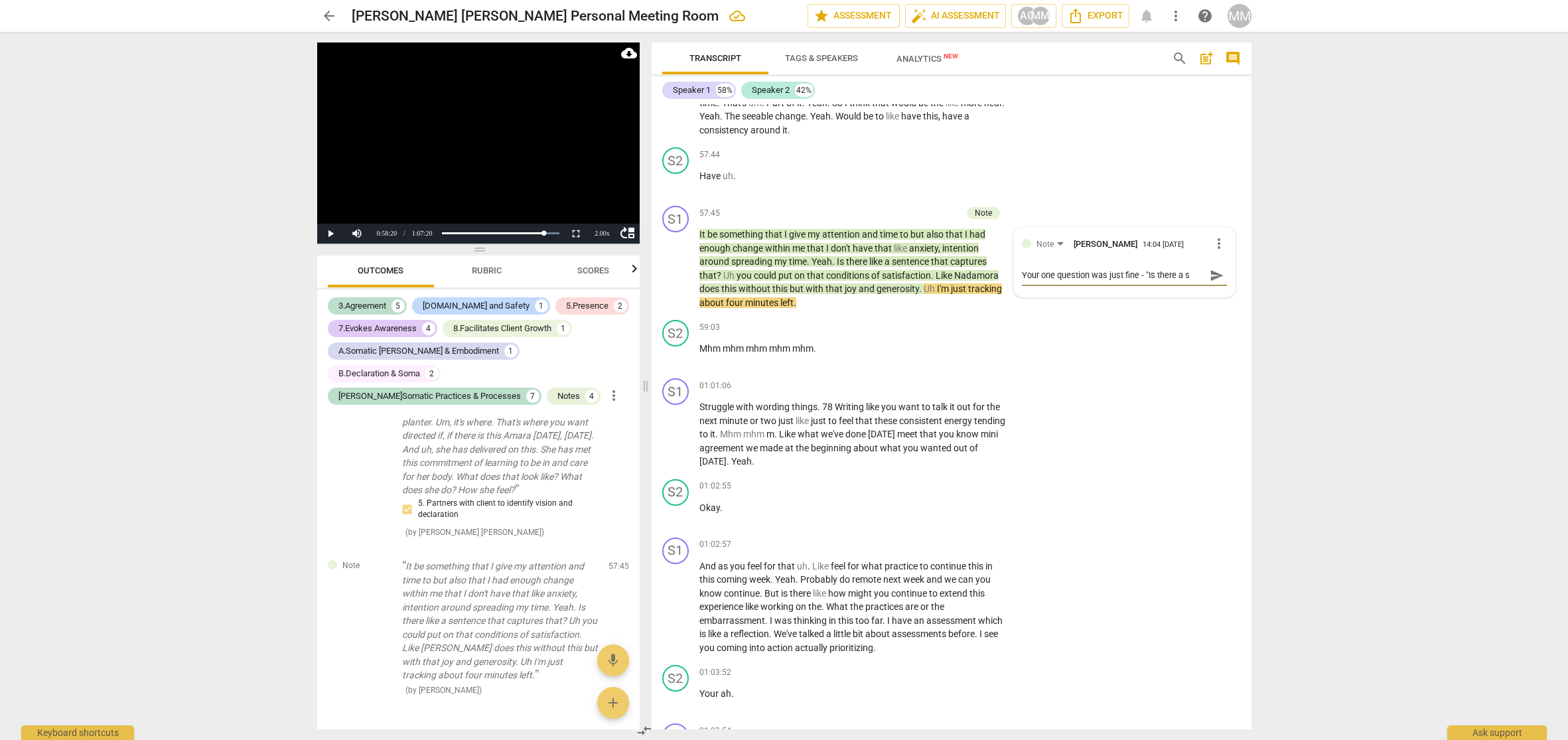
type textarea "Your one question was just fine - "Is there a se"
type textarea "Your one question was just fine - "Is there a sen"
type textarea "Your one question was just fine - "Is there a sent"
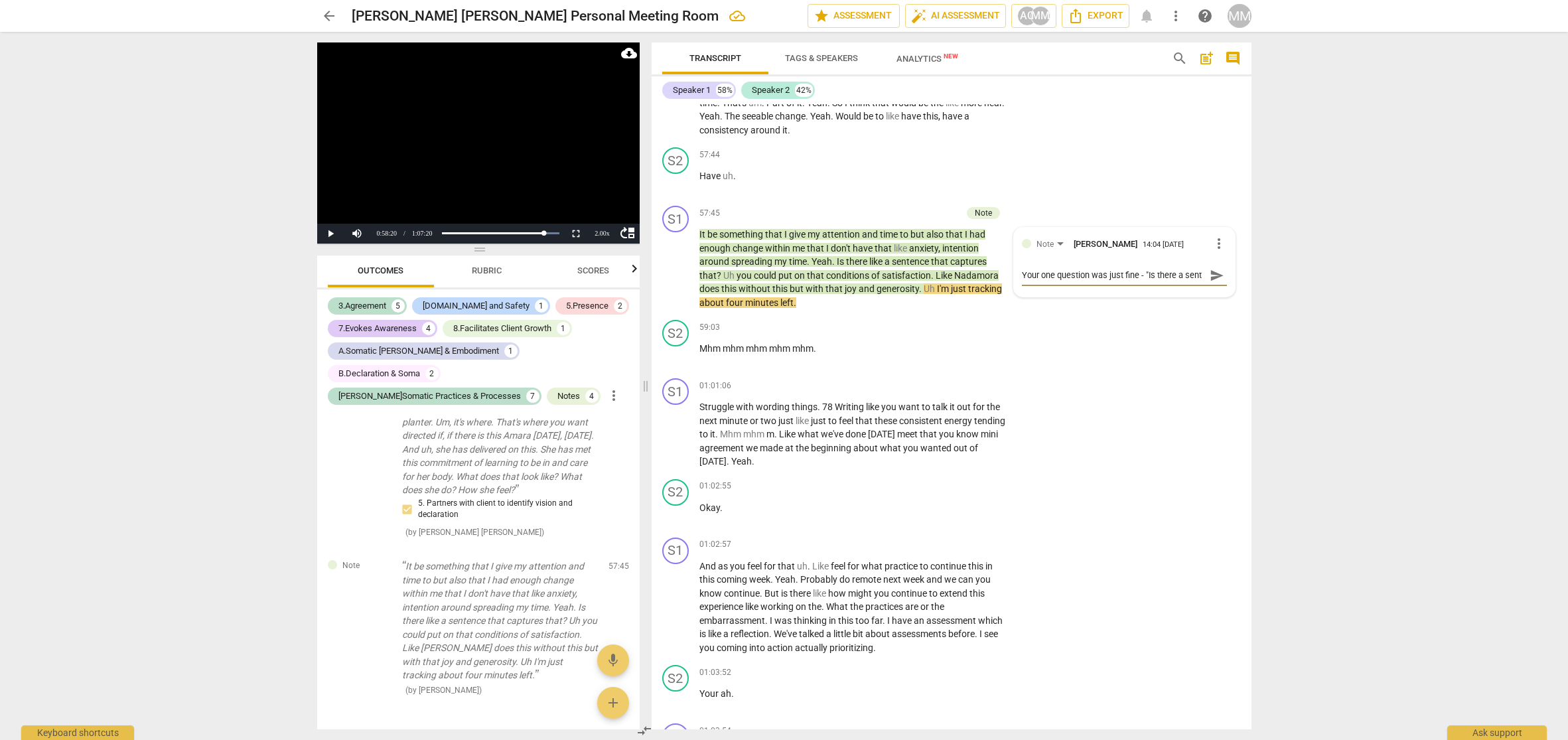
type textarea "Your one question was just fine - "Is there a sente"
type textarea "Your one question was just fine - "Is there a senten"
type textarea "Your one question was just fine - "Is there a sentenc"
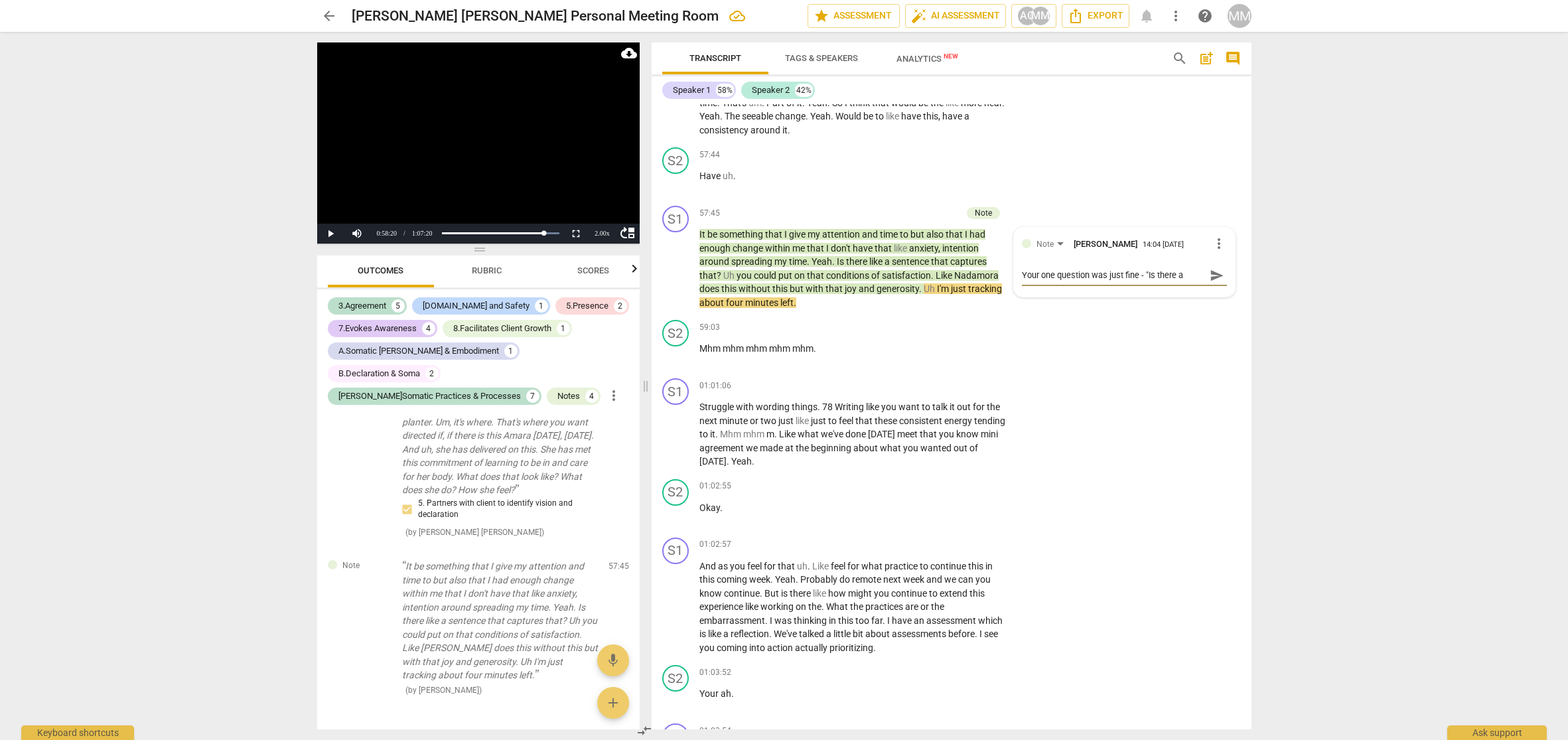
type textarea "Your one question was just fine - "Is there a sentenc"
type textarea "Your one question was just fine - "Is there a sentence"
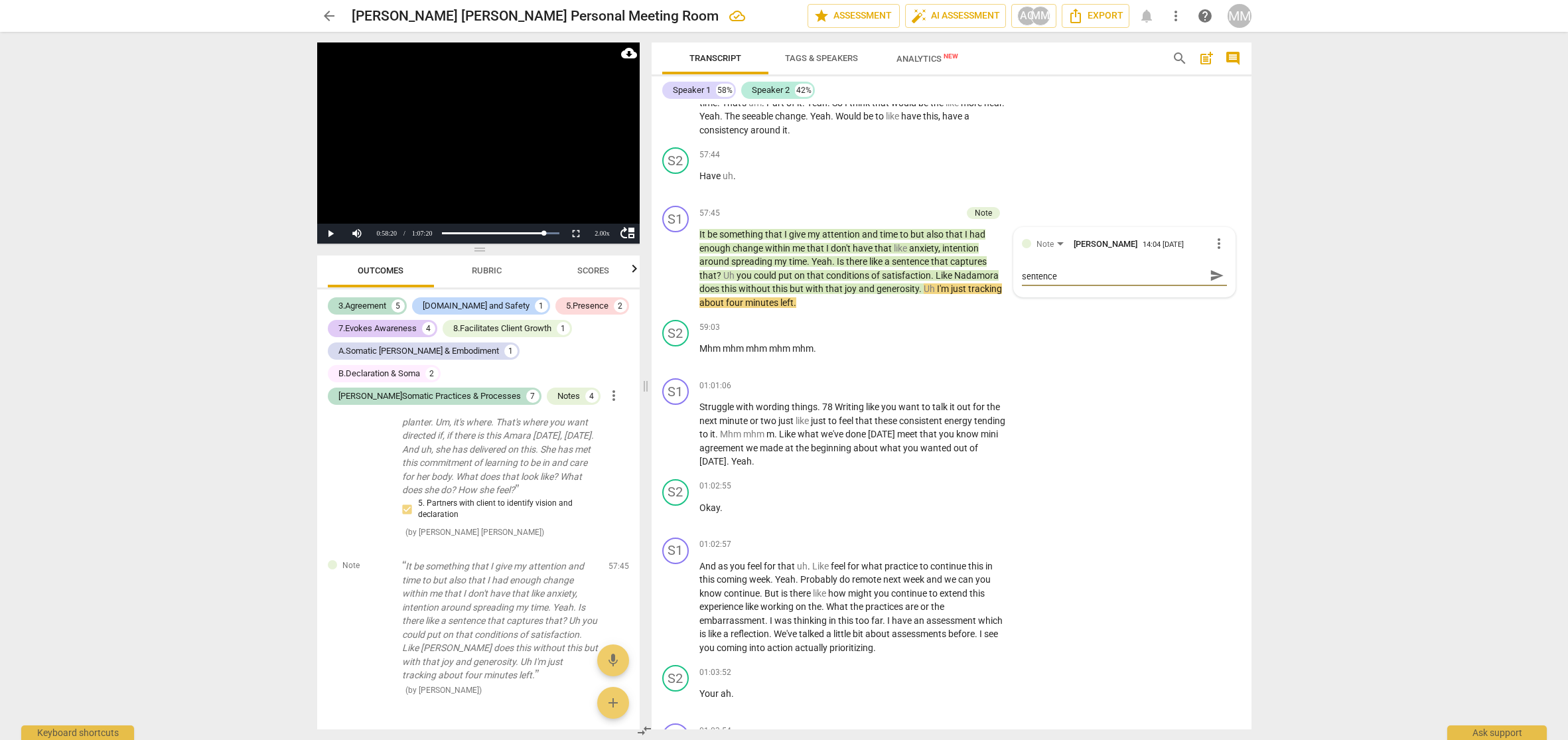
type textarea "Your one question was just fine - "Is there a sentence"
type textarea "Your one question was just fine - "Is there a sentence t"
type textarea "Your one question was just fine - "Is there a sentence th"
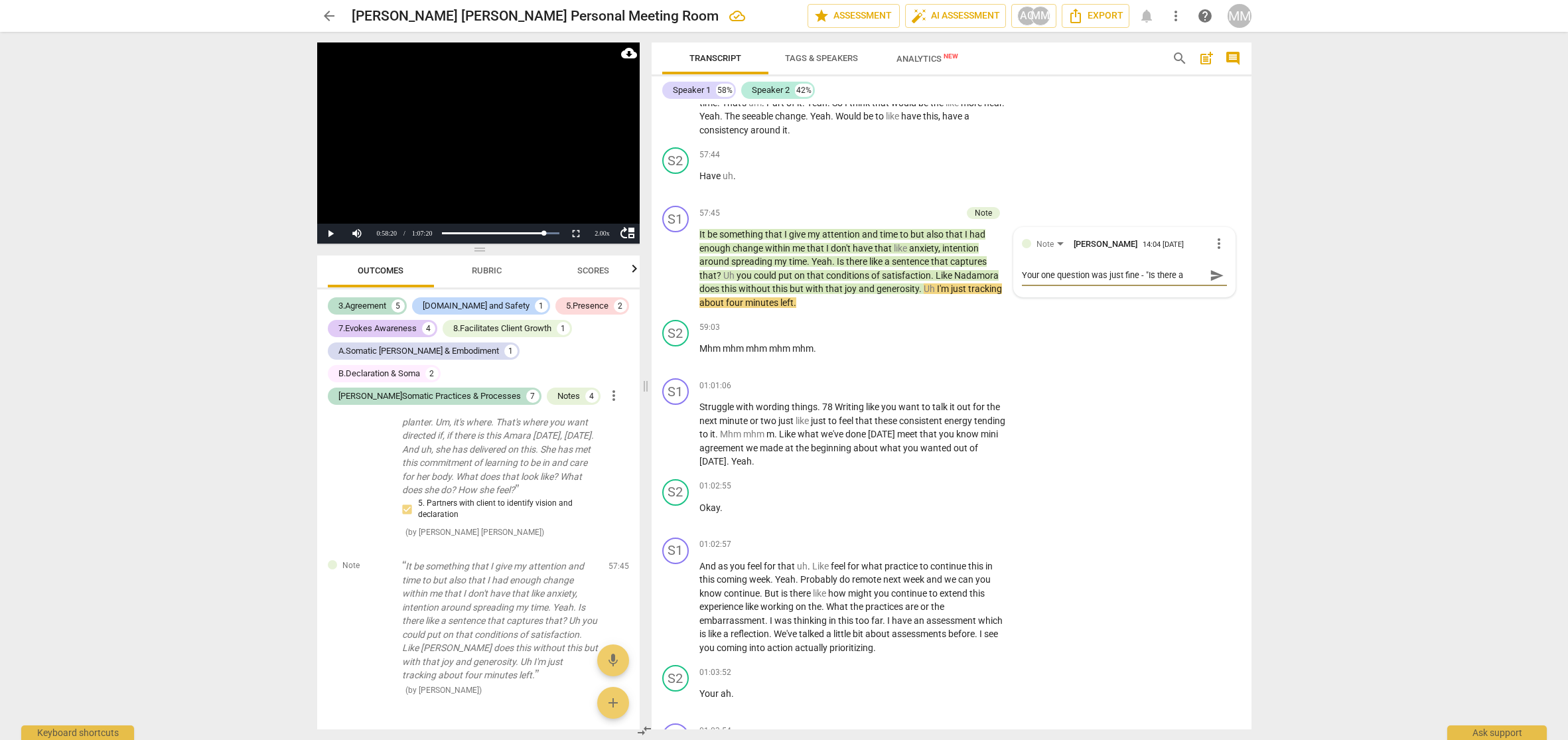
type textarea "Your one question was just fine - "Is there a sentence th"
type textarea "Your one question was just fine - "Is there a sentence tha"
type textarea "Your one question was just fine - "Is there a sentence that"
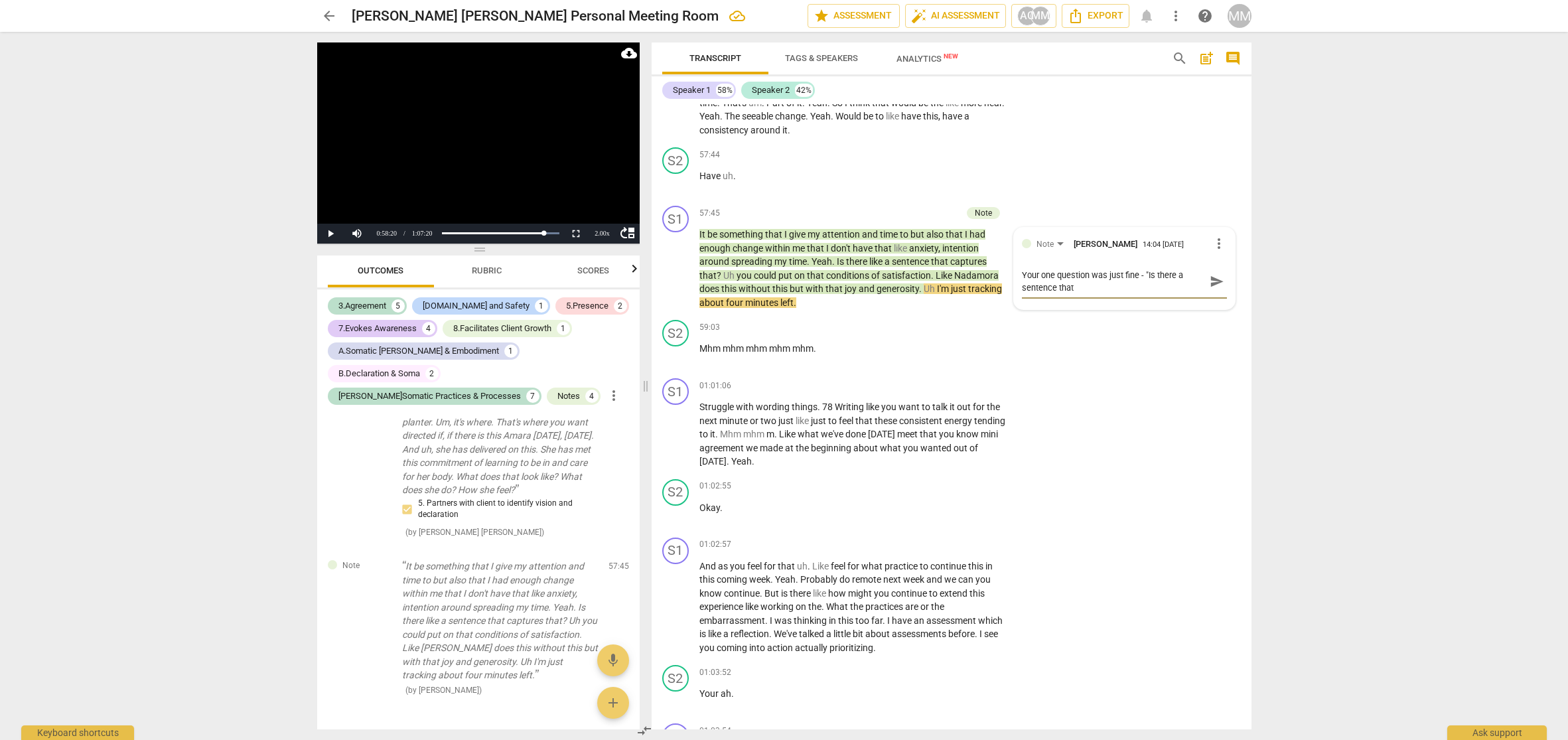
type textarea "Your one question was just fine - "Is there a sentence that"
type textarea "Your one question was just fine - "Is there a sentence that c"
type textarea "Your one question was just fine - "Is there a sentence that ca"
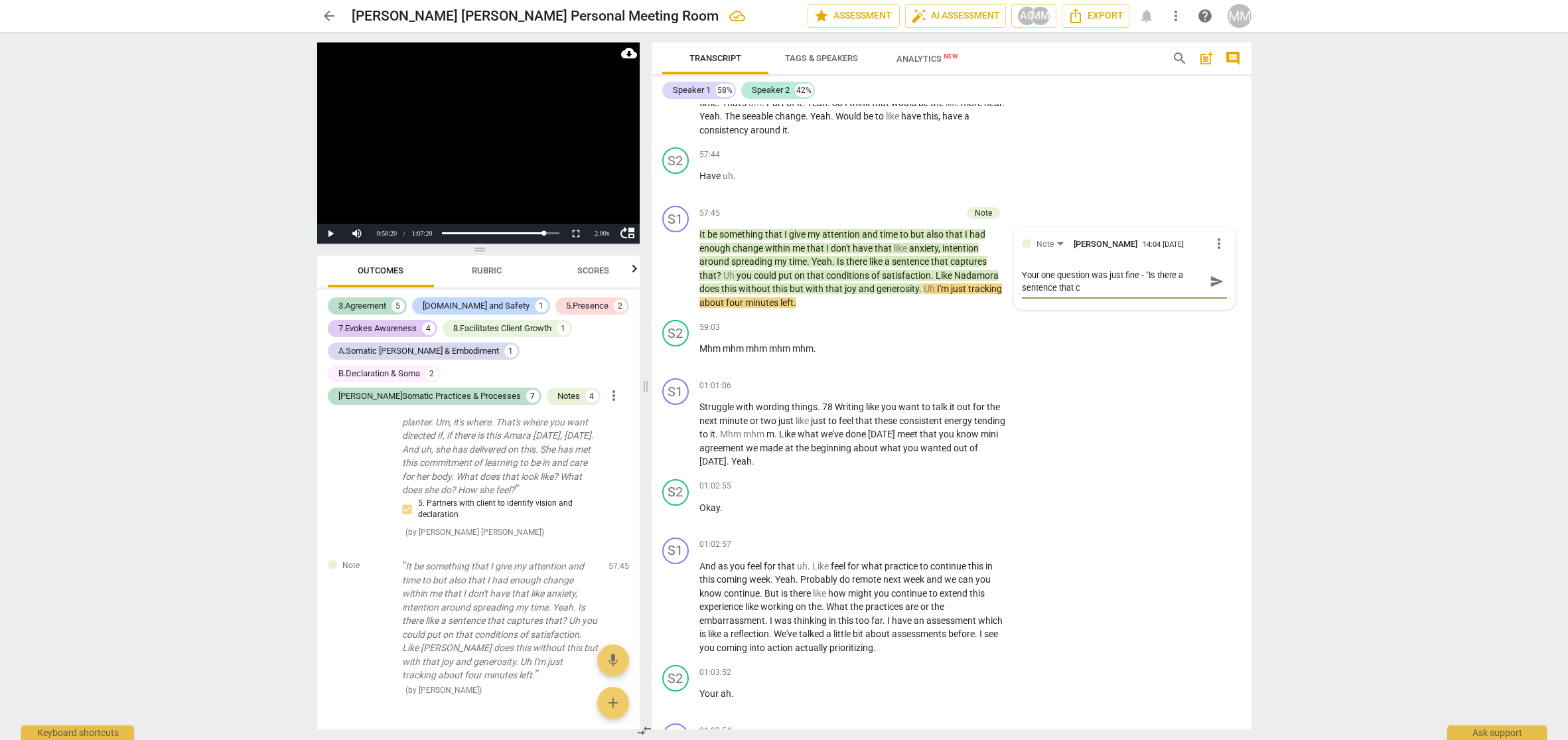
type textarea "Your one question was just fine - "Is there a sentence that ca"
type textarea "Your one question was just fine - "Is there a sentence that cap"
type textarea "Your one question was just fine - "Is there a sentence that capt"
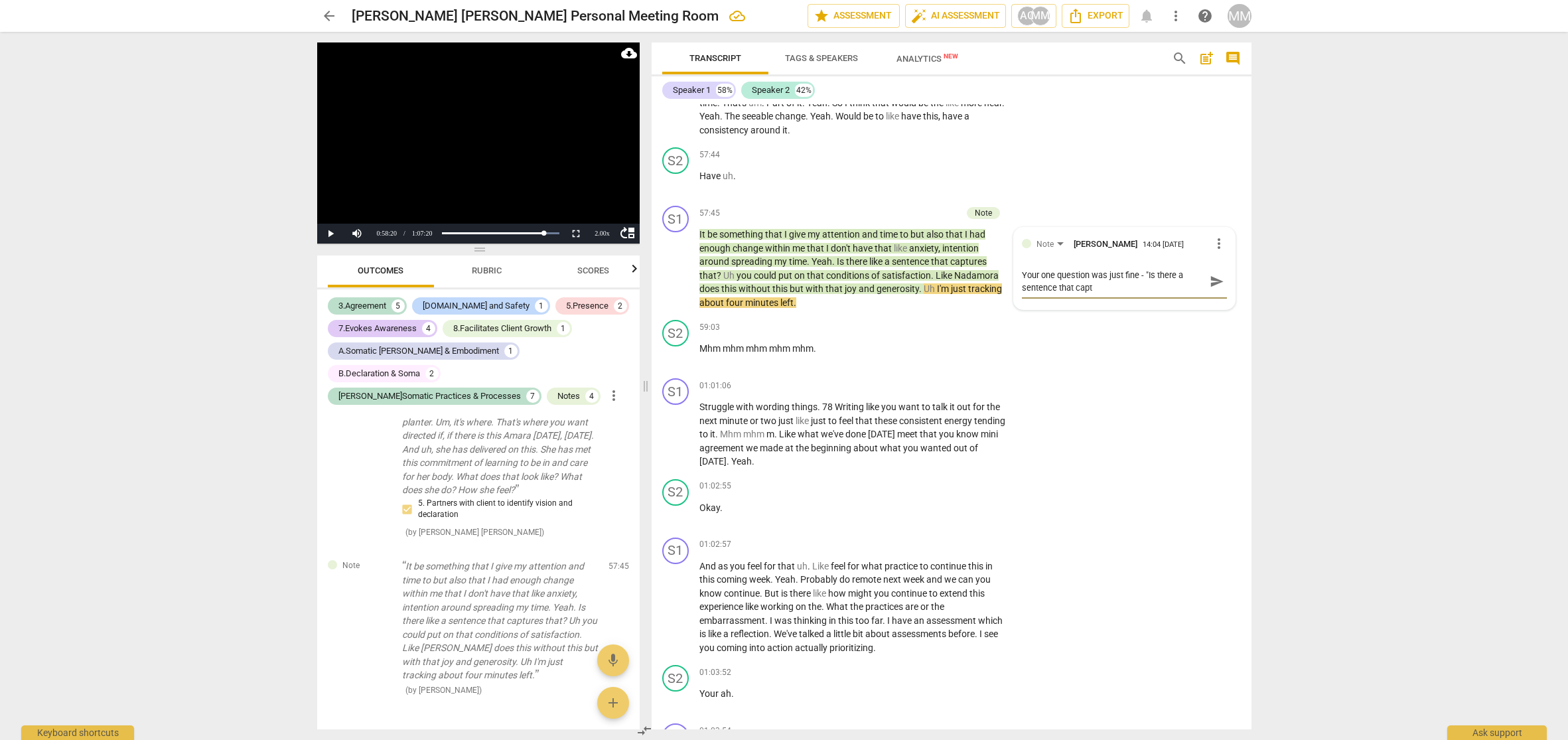
type textarea "Your one question was just fine - "Is there a sentence that captu"
type textarea "Your one question was just fine - "Is there a sentence that captur"
type textarea "Your one question was just fine - "Is there a sentence that capture"
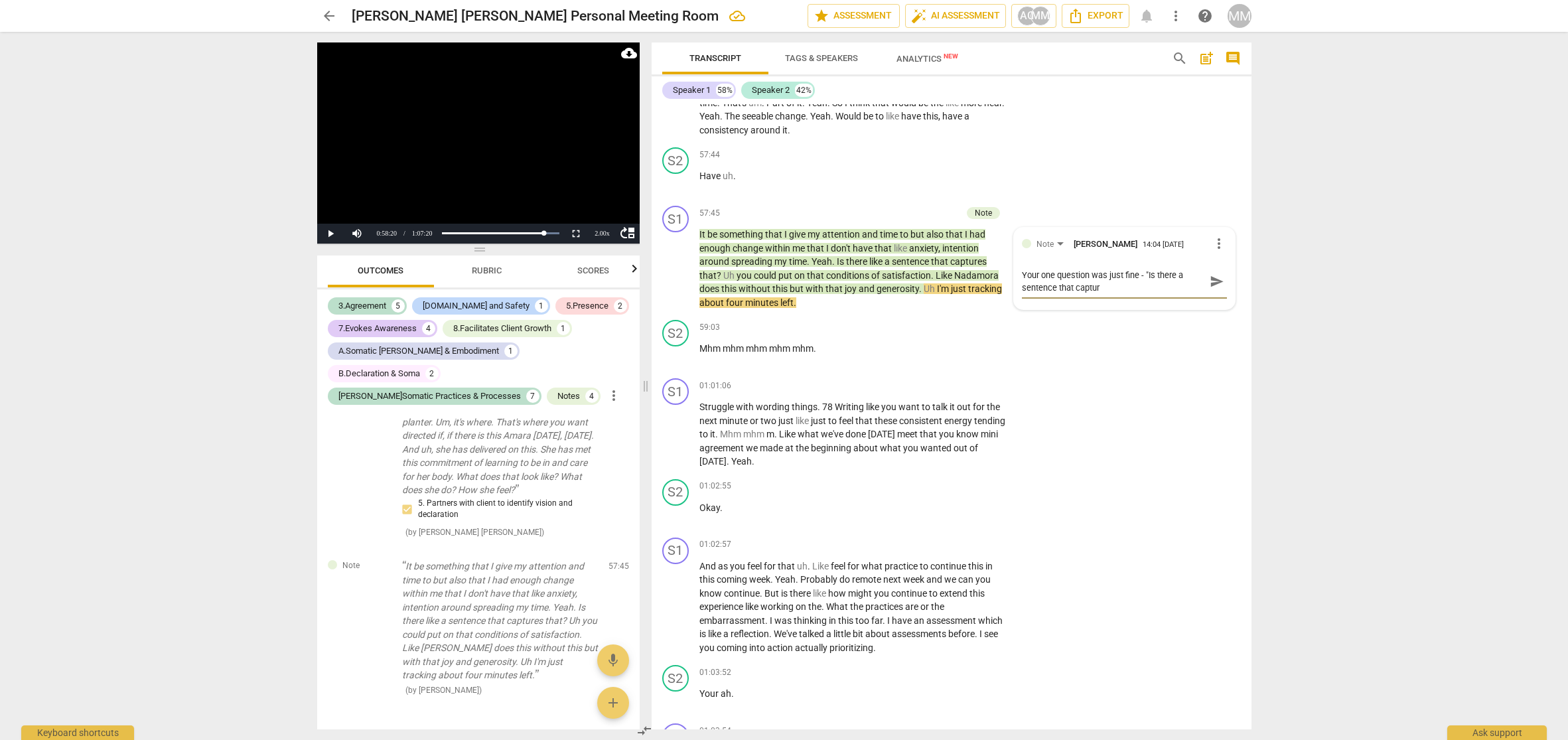
type textarea "Your one question was just fine - "Is there a sentence that capture"
type textarea "Your one question was just fine - "Is there a sentence that captures"
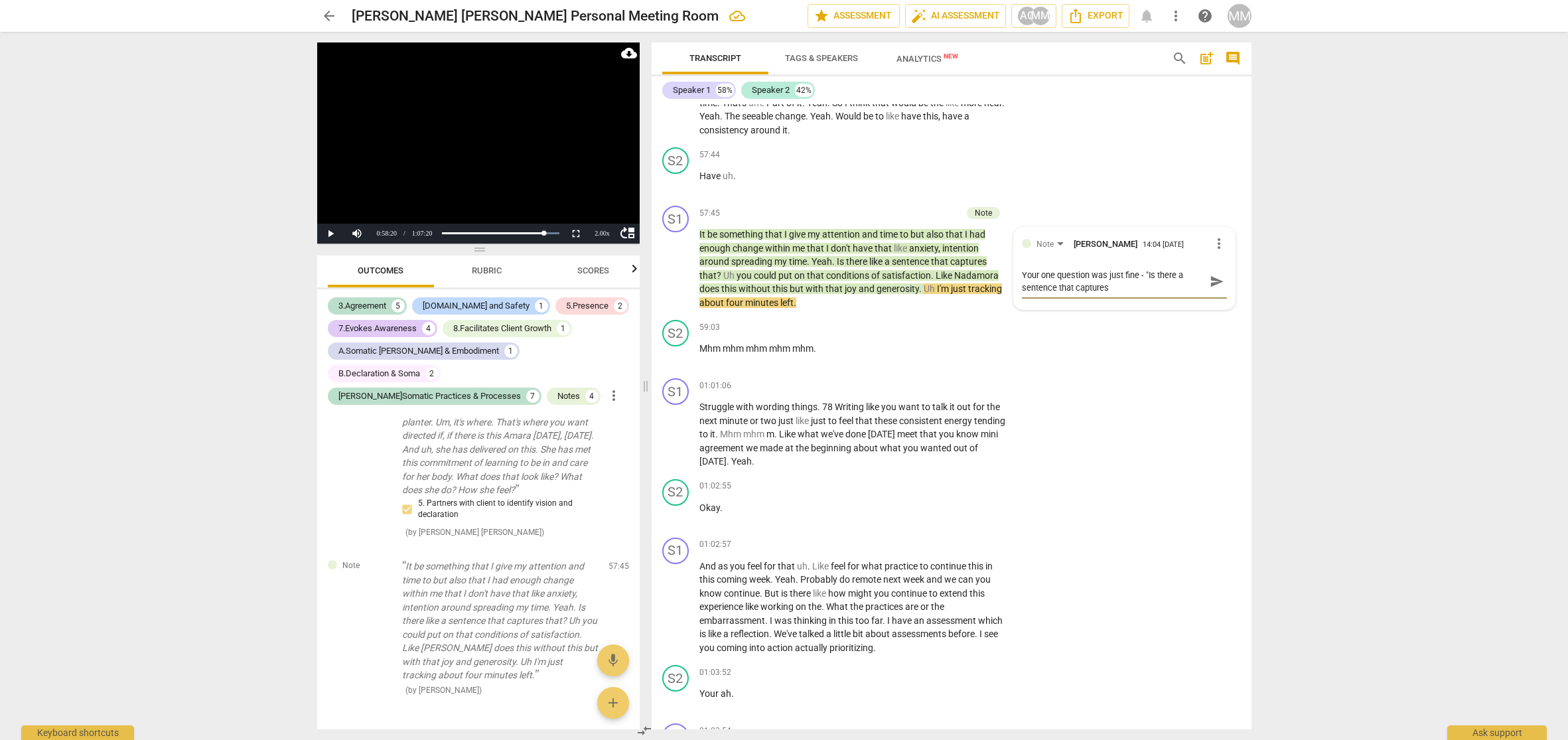
type textarea "Your one question was just fine - "Is there a sentence that captures t"
type textarea "Your one question was just fine - "Is there a sentence that captures th"
type textarea "Your one question was just fine - "Is there a sentence that captures tha"
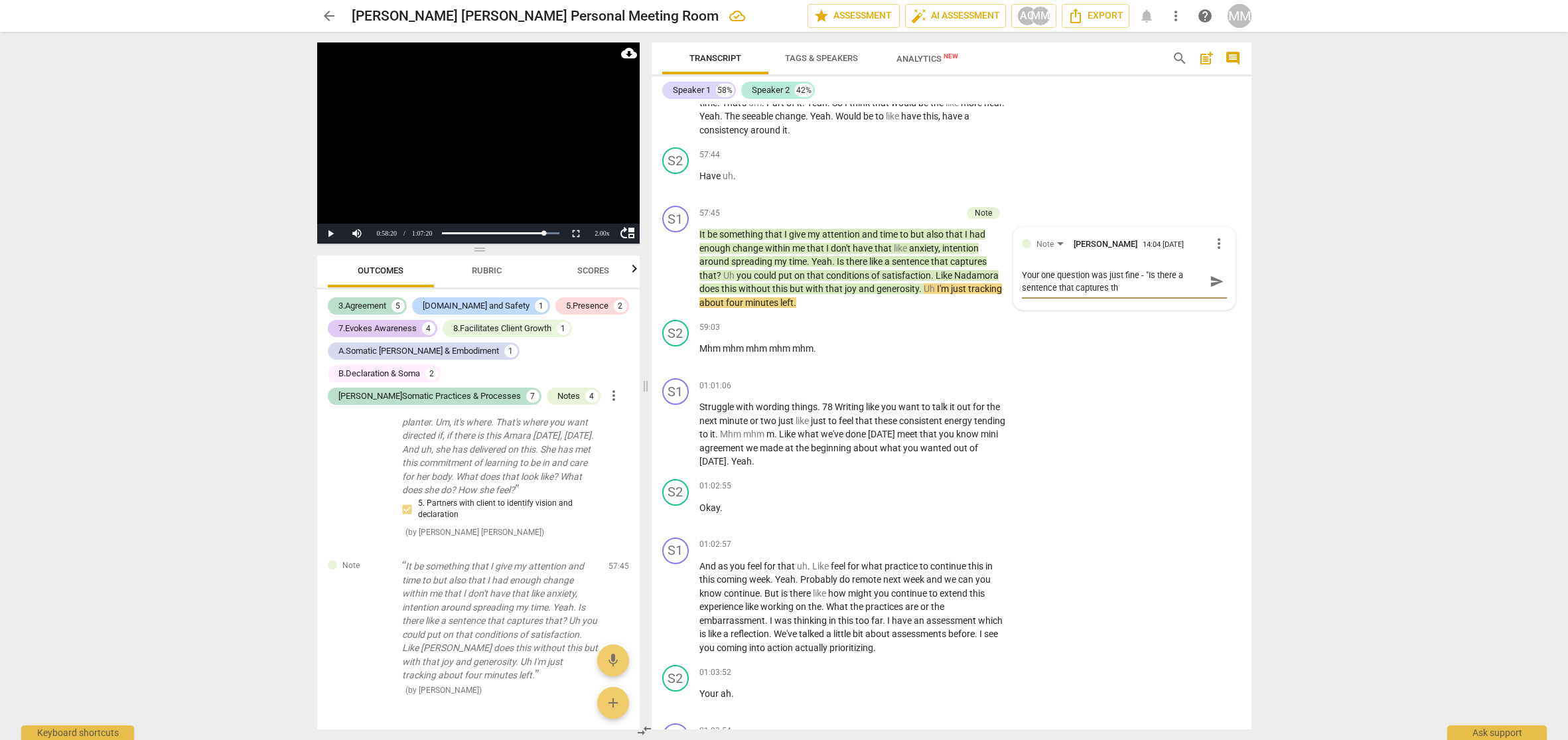
type textarea "Your one question was just fine - "Is there a sentence that captures tha"
type textarea "Your one question was just fine - "Is there a sentence that captures that"
type textarea "Your one question was just fine - "Is there a sentence that captures that?"
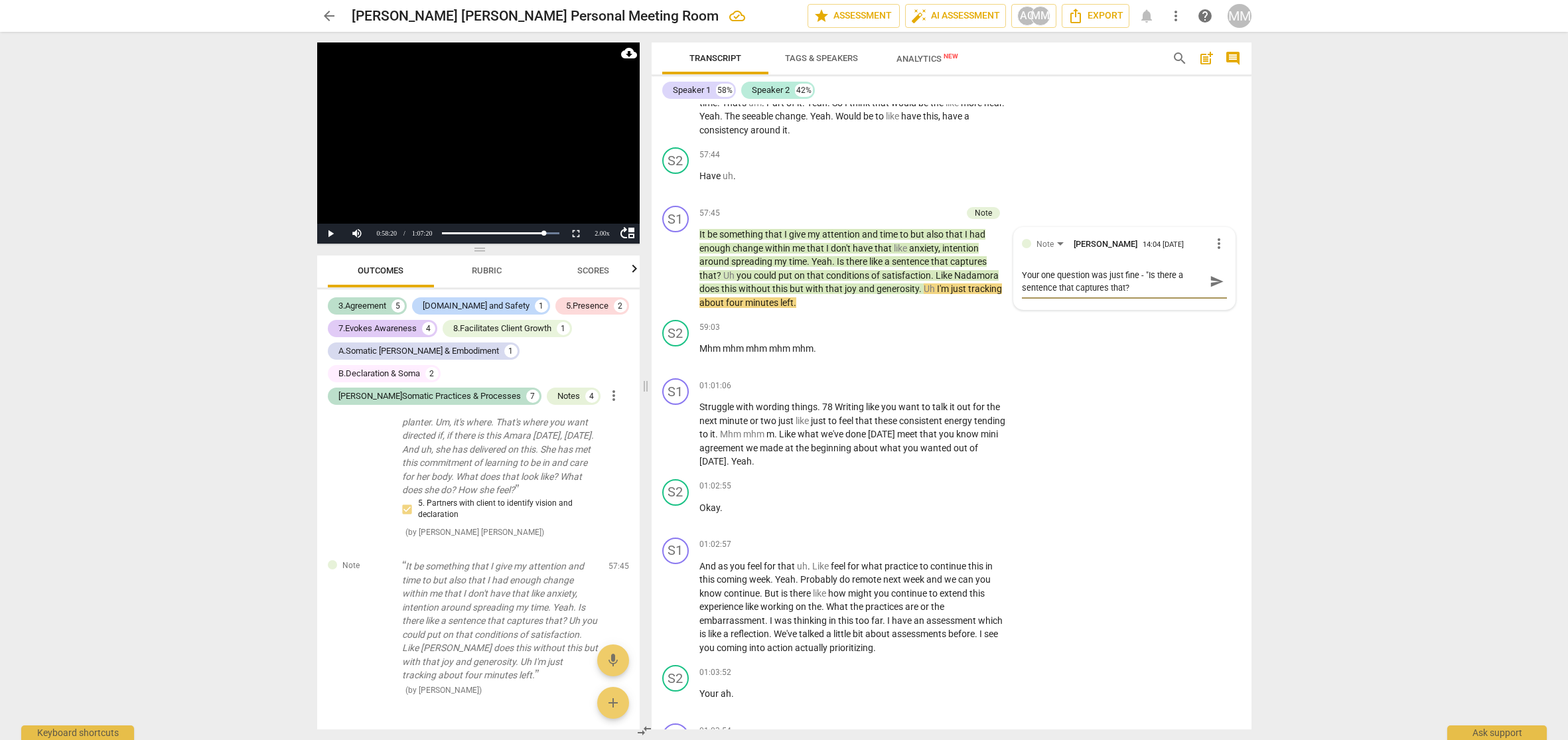
type textarea "Your one question was just fine - "Is there a sentence that captures that?""
click at [1212, 274] on span "send" at bounding box center [1216, 281] width 15 height 15
click at [710, 380] on span "01:01:06" at bounding box center [715, 385] width 31 height 11
